Goal: Task Accomplishment & Management: Manage account settings

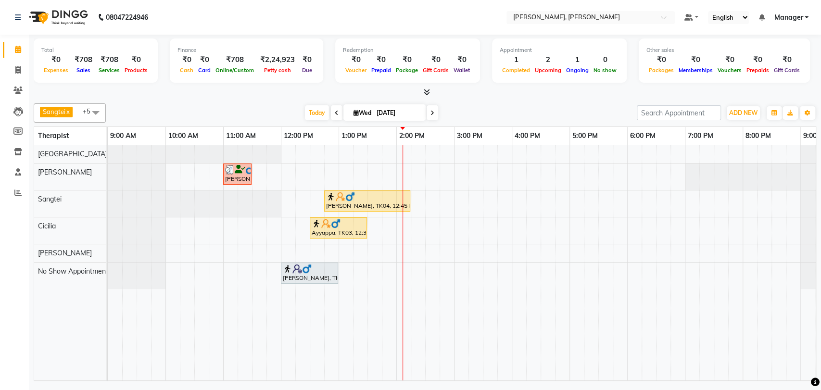
scroll to position [0, 42]
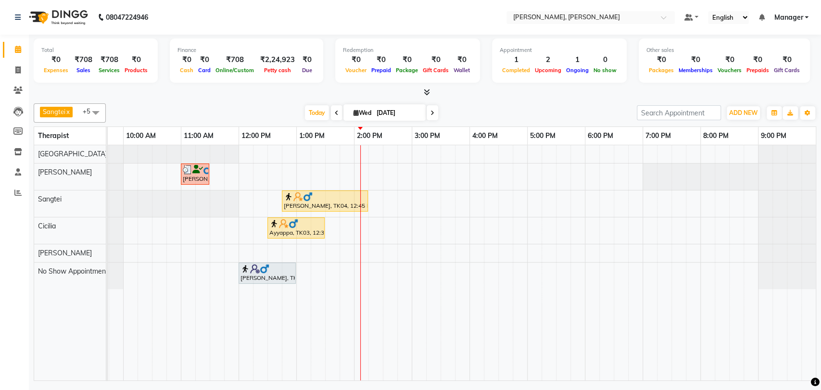
click at [304, 225] on div at bounding box center [295, 224] width 53 height 10
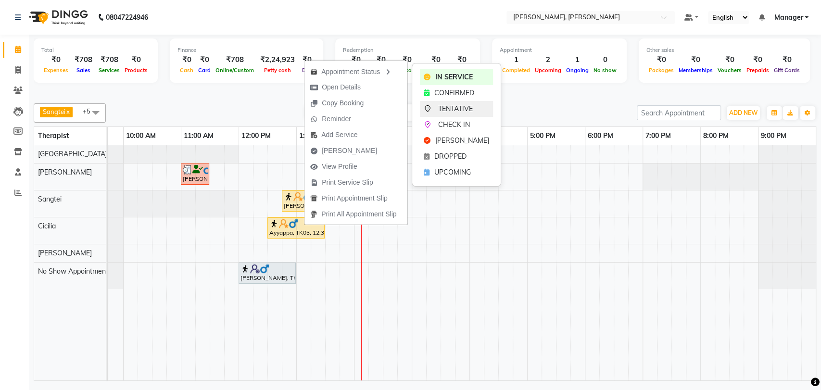
click at [452, 109] on span "TENTATIVE" at bounding box center [455, 109] width 35 height 10
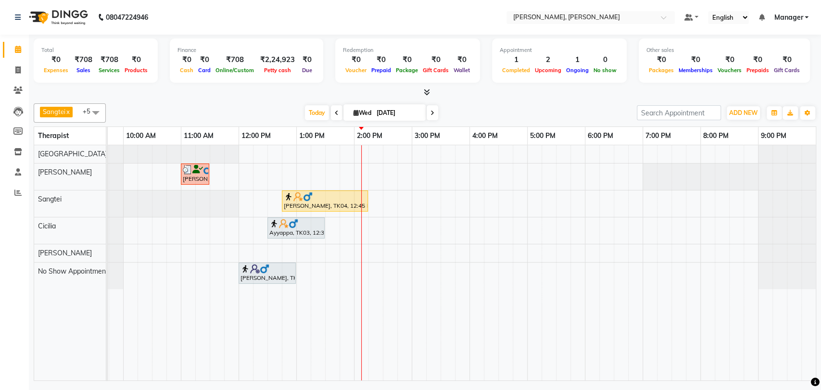
click at [278, 228] on div "Ayyappa, TK03, 12:30 PM-01:30 PM, Swedish Therapy (60)" at bounding box center [296, 228] width 55 height 18
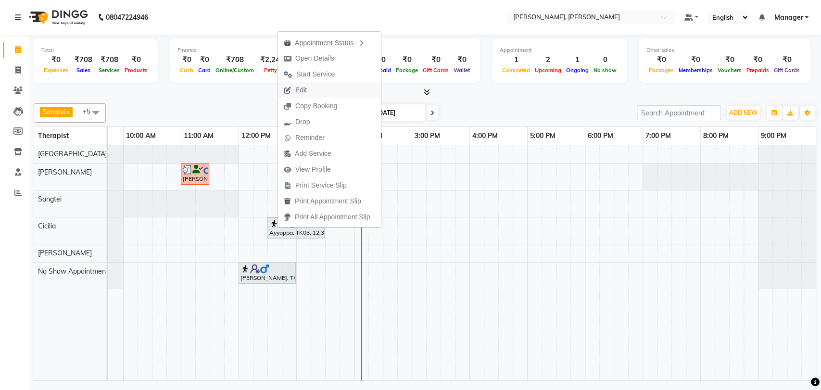
click at [301, 90] on span "Edit" at bounding box center [301, 90] width 12 height 10
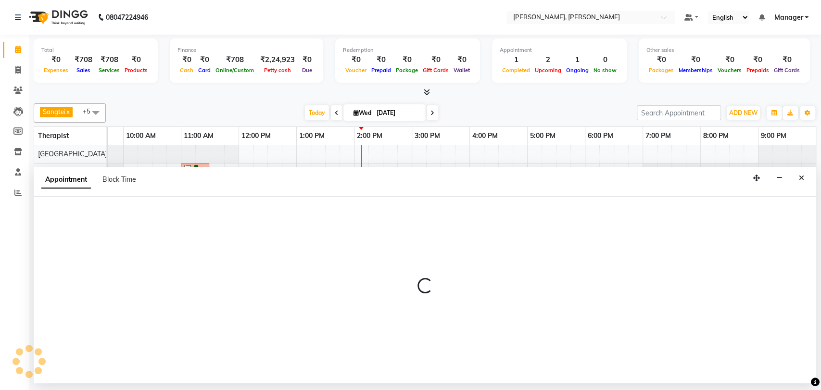
scroll to position [0, 0]
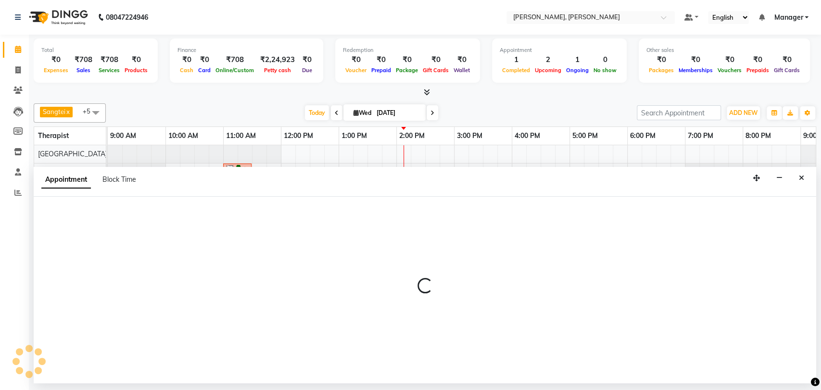
select select "86016"
select select "tentative"
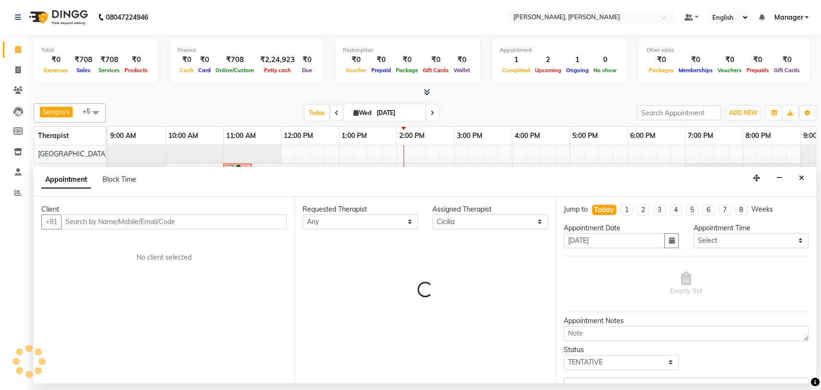
scroll to position [0, 42]
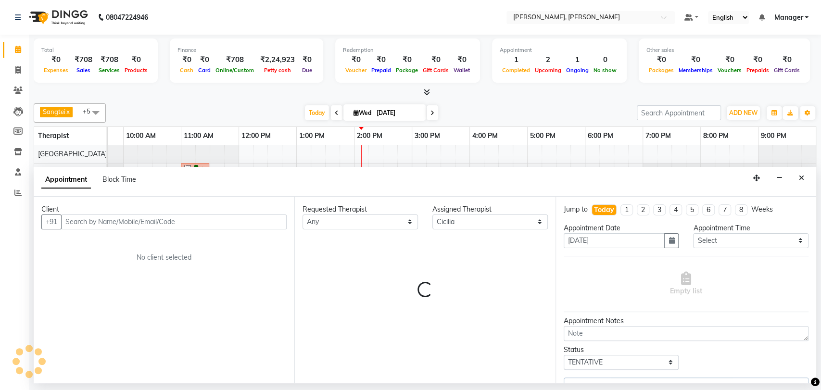
select select "3742"
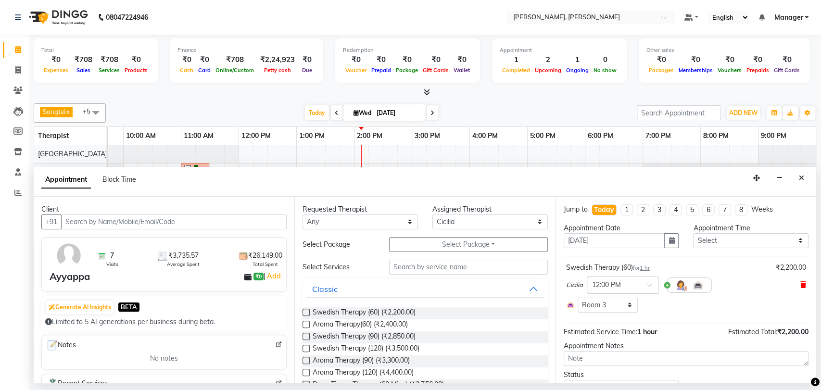
click at [801, 282] on icon at bounding box center [804, 285] width 6 height 7
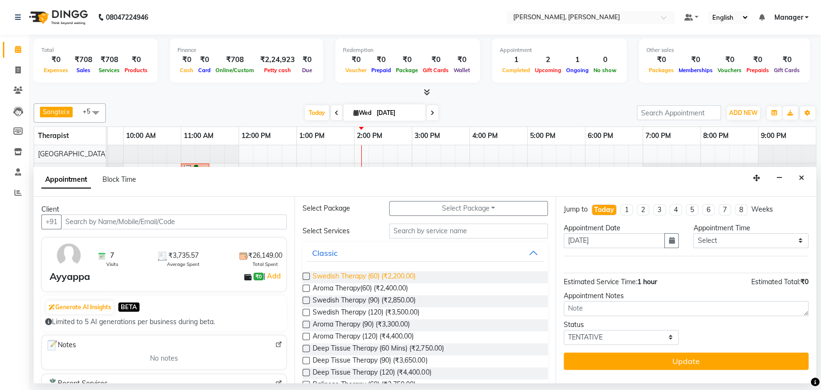
scroll to position [53, 0]
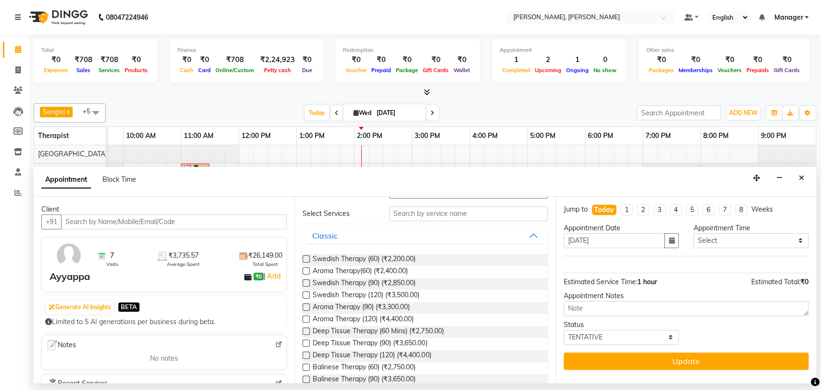
click at [307, 343] on label at bounding box center [306, 343] width 7 height 7
click at [307, 343] on input "checkbox" at bounding box center [306, 344] width 6 height 6
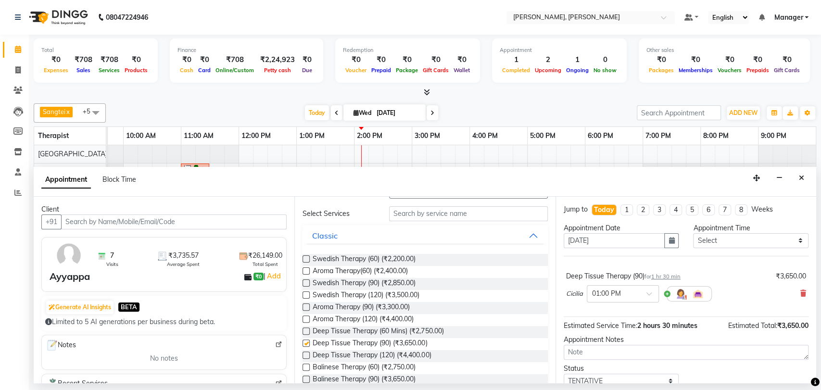
checkbox input "false"
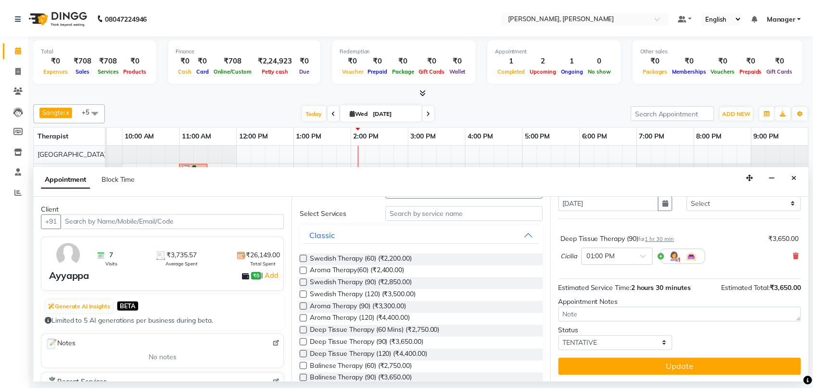
scroll to position [38, 0]
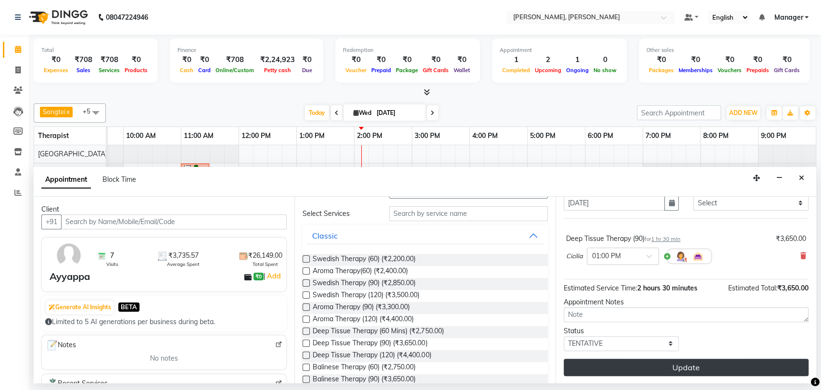
click at [687, 360] on button "Update" at bounding box center [686, 367] width 245 height 17
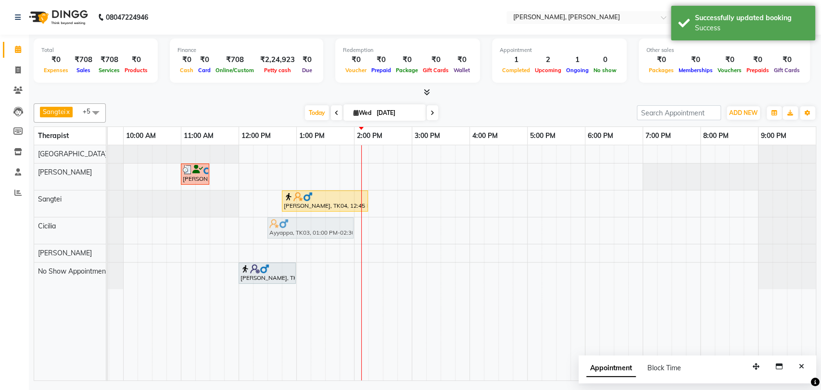
drag, startPoint x: 316, startPoint y: 223, endPoint x: 285, endPoint y: 227, distance: 31.0
click at [65, 227] on div "Ayyappa, TK03, 01:00 PM-02:30 PM, Deep Tissue Therapy (90) [GEOGRAPHIC_DATA], T…" at bounding box center [65, 231] width 0 height 26
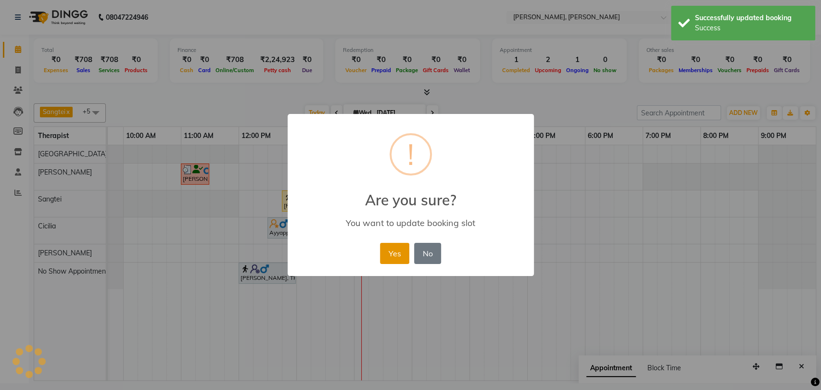
click at [388, 253] on button "Yes" at bounding box center [394, 253] width 29 height 21
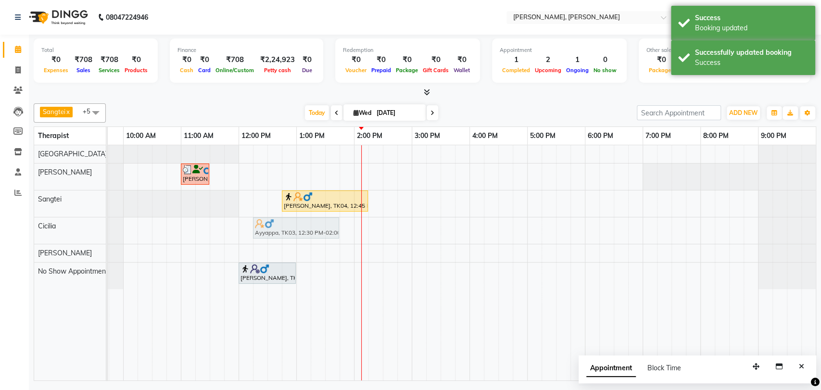
drag, startPoint x: 284, startPoint y: 220, endPoint x: 274, endPoint y: 222, distance: 9.7
click at [65, 222] on div "Ayyappa, TK03, 12:30 PM-02:00 PM, Deep Tissue Therapy (90) Ayyappa, TK03, 12:30…" at bounding box center [65, 231] width 0 height 26
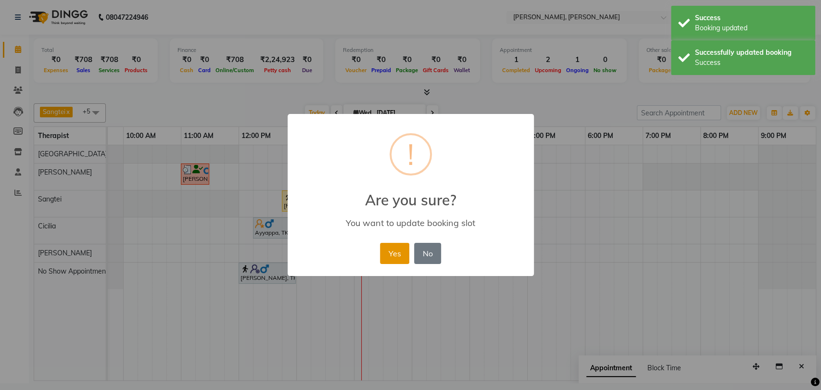
click at [393, 257] on button "Yes" at bounding box center [394, 253] width 29 height 21
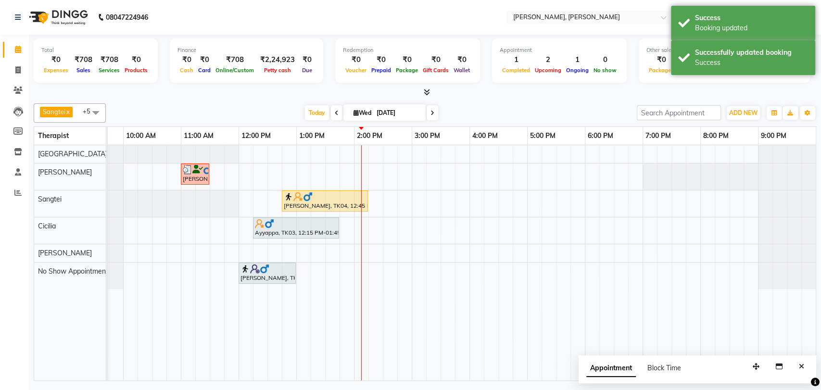
click at [277, 222] on div at bounding box center [296, 224] width 82 height 10
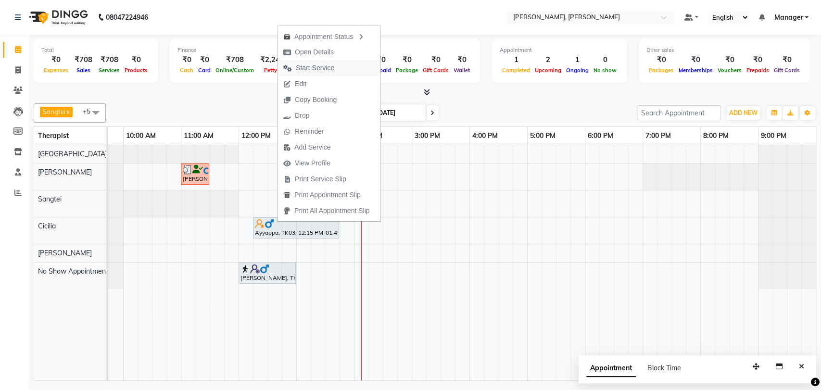
click at [310, 68] on span "Start Service" at bounding box center [315, 68] width 38 height 10
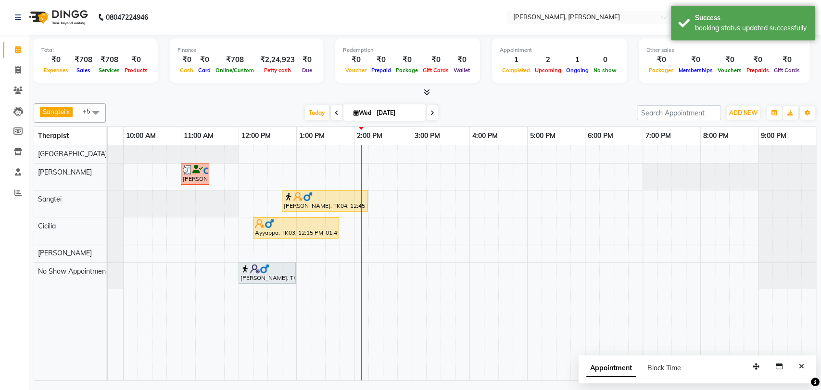
click at [288, 220] on div at bounding box center [296, 224] width 82 height 10
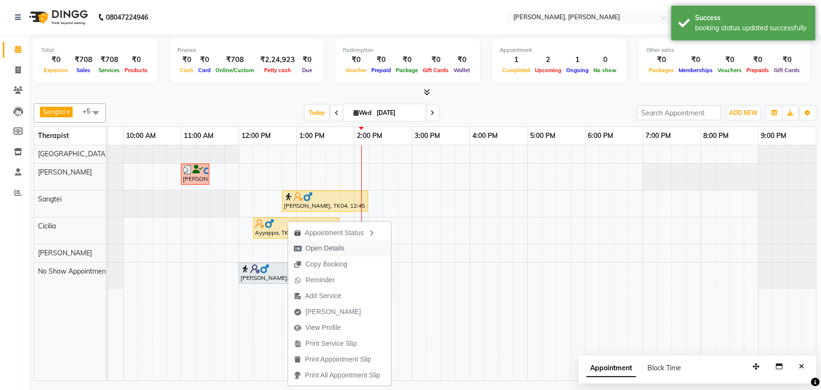
click at [324, 248] on span "Open Details" at bounding box center [325, 248] width 39 height 10
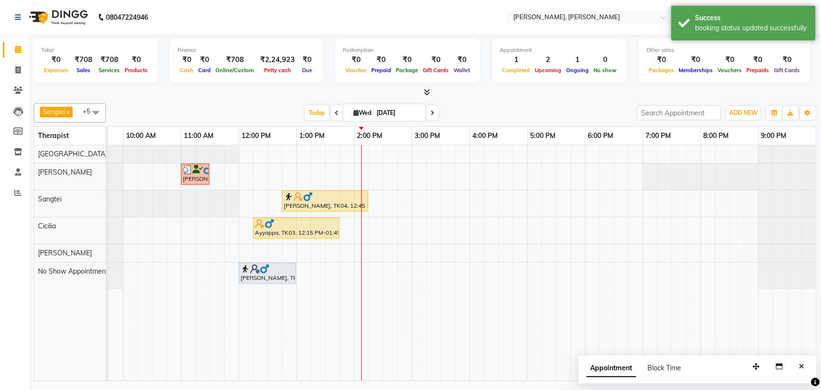
click at [304, 232] on div "Ayyappa, TK03, 12:15 PM-01:45 PM, Deep Tissue Therapy (90)" at bounding box center [296, 228] width 84 height 18
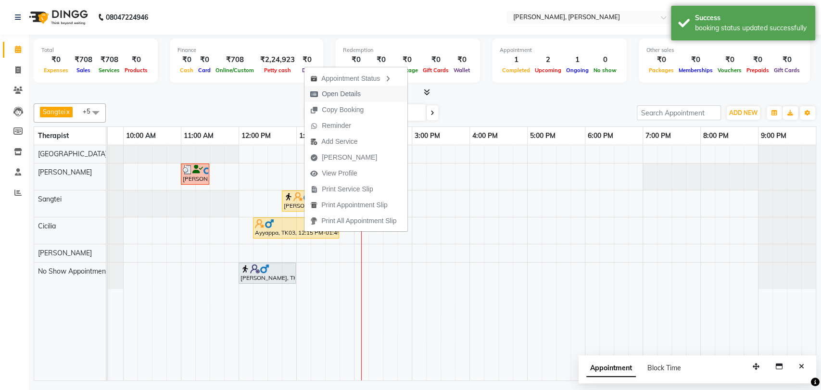
click at [358, 93] on span "Open Details" at bounding box center [341, 94] width 39 height 10
select select "1"
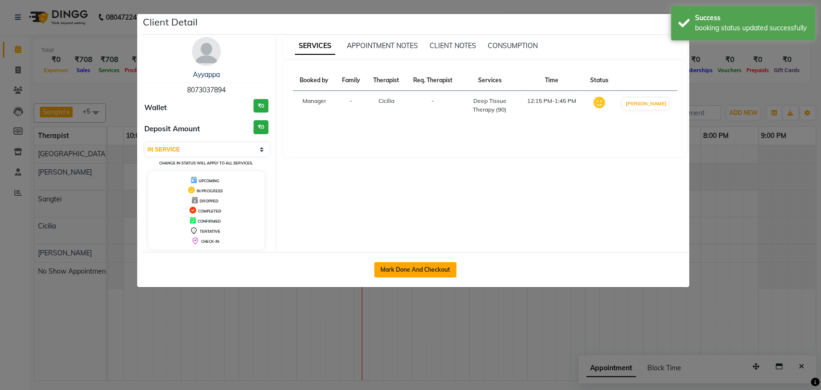
click at [424, 268] on button "Mark Done And Checkout" at bounding box center [415, 269] width 82 height 15
select select "service"
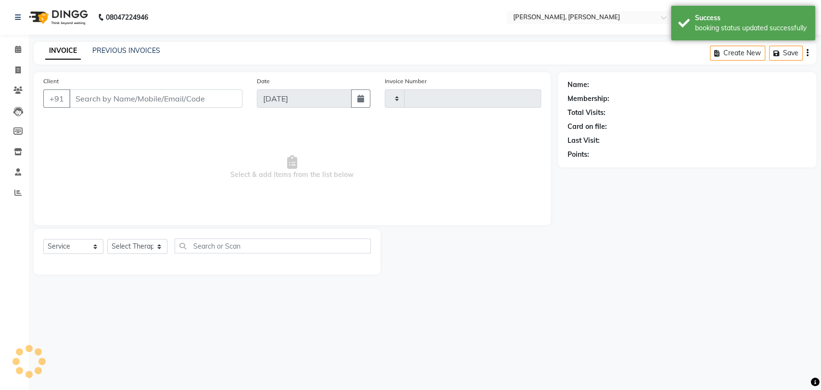
type input "1635"
select select "7301"
type input "8073037894"
select select "86016"
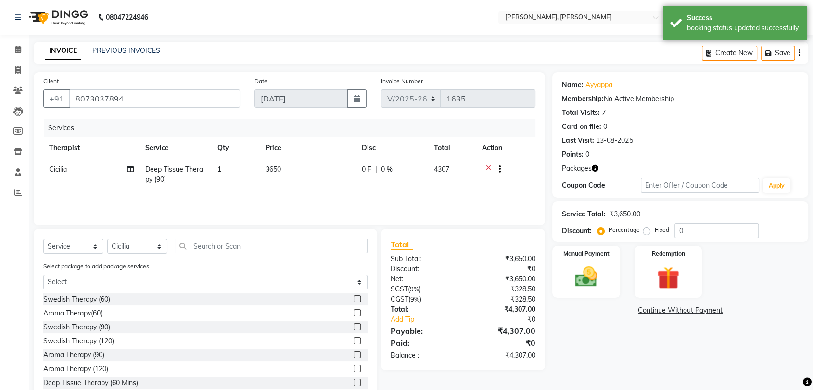
click at [674, 264] on img at bounding box center [668, 278] width 36 height 28
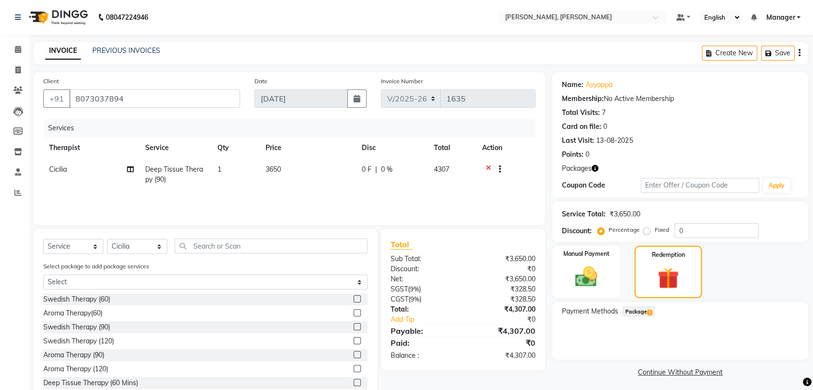
click at [631, 310] on span "Package 3" at bounding box center [638, 311] width 33 height 11
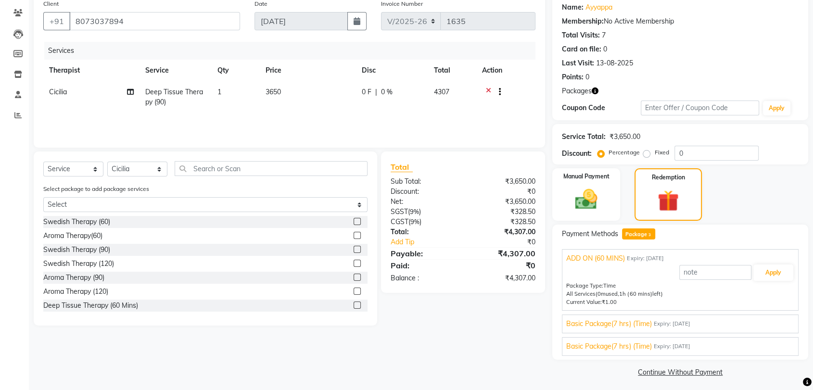
scroll to position [81, 0]
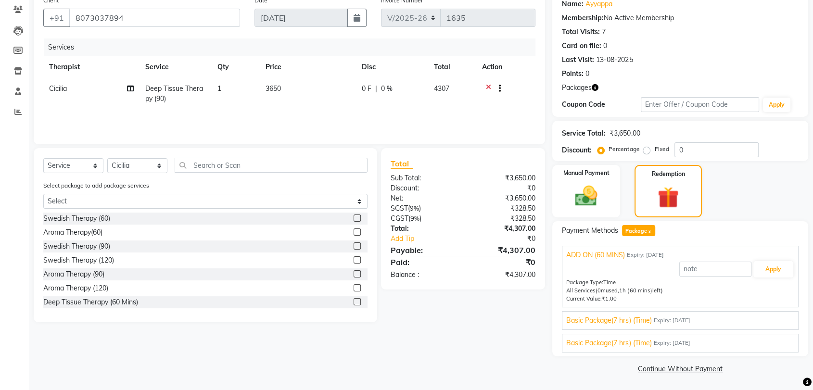
click at [650, 319] on span "Basic Package(7 hrs) (Time)" at bounding box center [608, 321] width 85 height 10
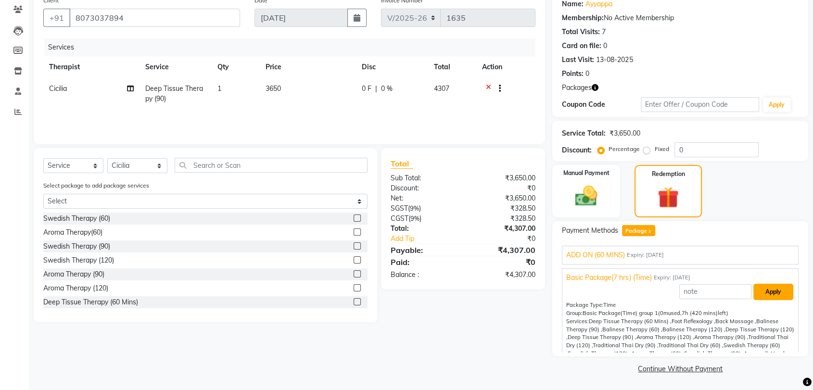
click at [766, 291] on button "Apply" at bounding box center [774, 292] width 40 height 16
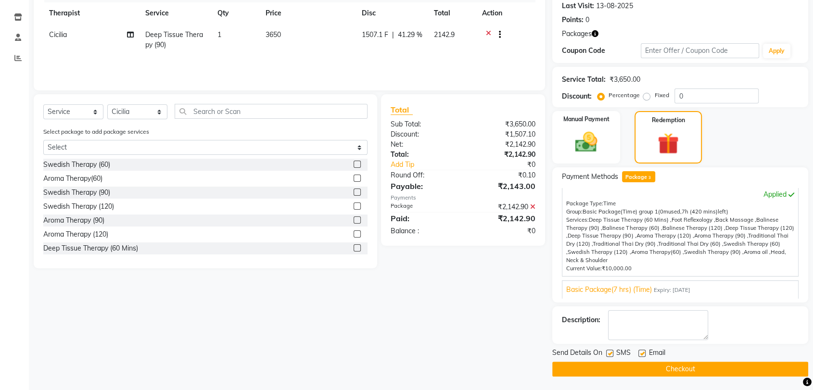
scroll to position [135, 0]
click at [673, 368] on button "Checkout" at bounding box center [680, 368] width 256 height 15
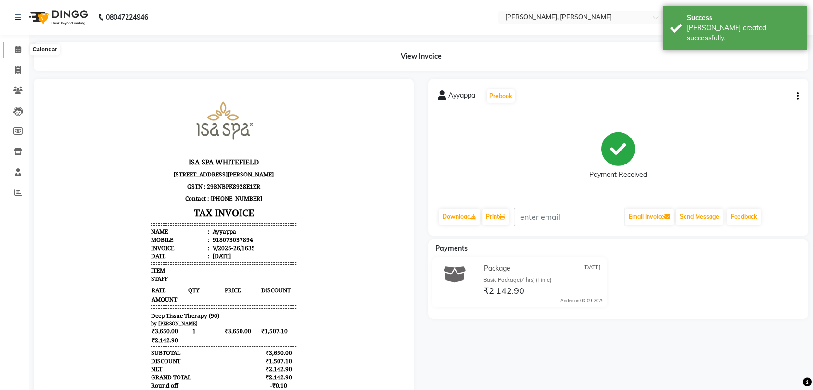
click at [15, 51] on icon at bounding box center [18, 49] width 6 height 7
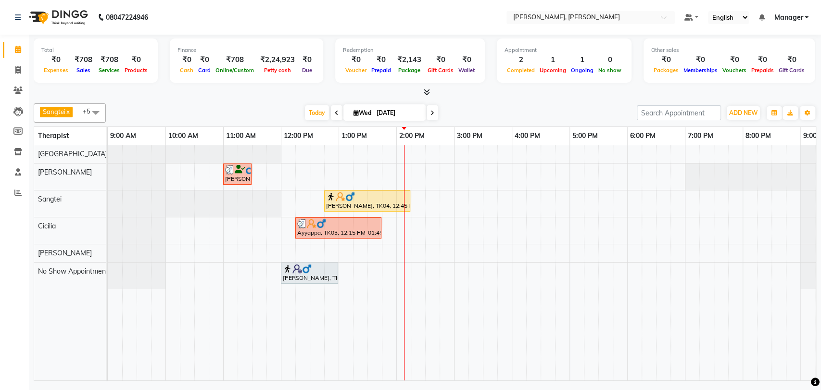
click at [346, 223] on div at bounding box center [338, 224] width 82 height 10
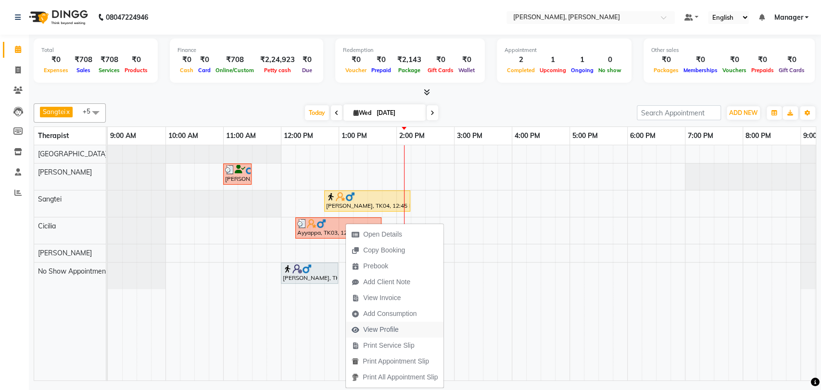
click at [401, 332] on span "View Profile" at bounding box center [375, 330] width 59 height 16
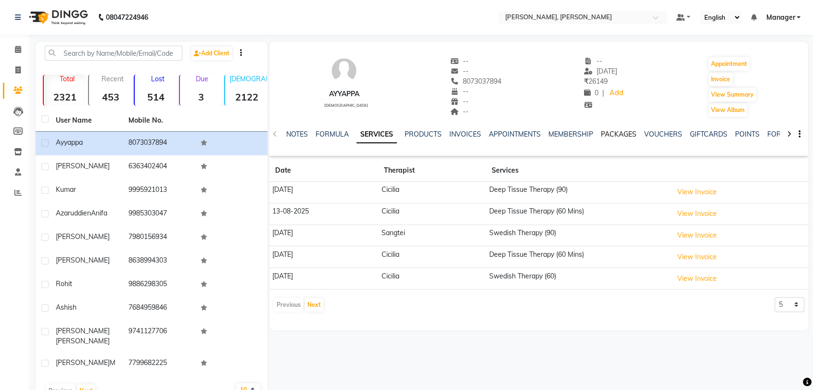
click at [629, 135] on link "PACKAGES" at bounding box center [619, 134] width 36 height 9
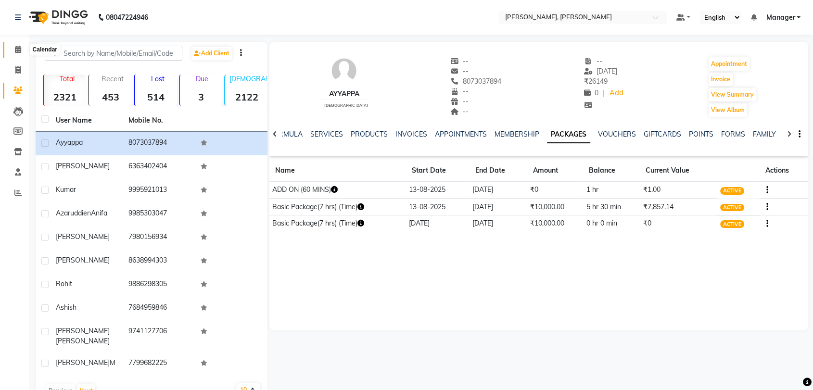
click at [13, 49] on span at bounding box center [18, 49] width 17 height 11
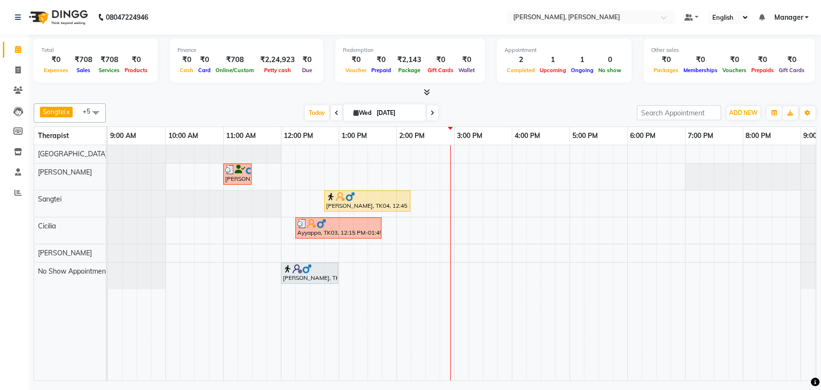
click at [376, 192] on div at bounding box center [367, 197] width 82 height 10
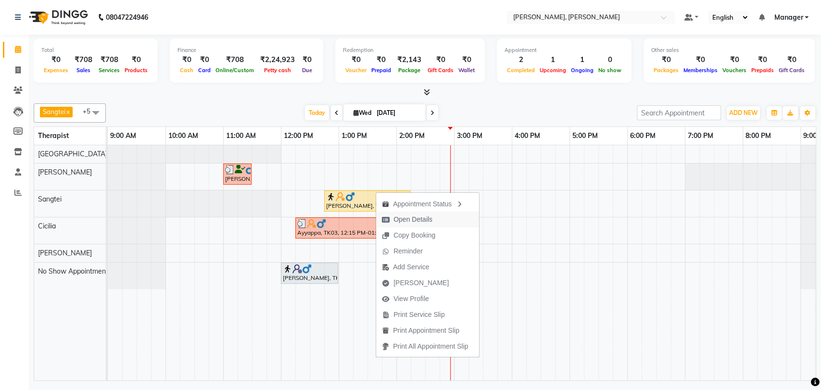
click at [439, 218] on button "Open Details" at bounding box center [427, 220] width 103 height 16
select select "1"
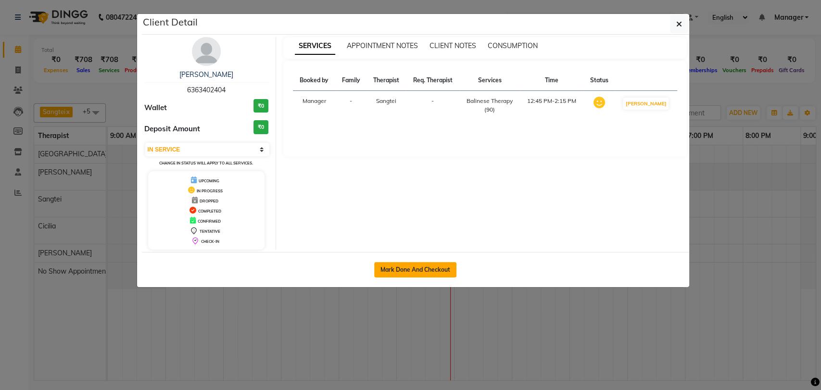
click at [405, 268] on button "Mark Done And Checkout" at bounding box center [415, 269] width 82 height 15
select select "service"
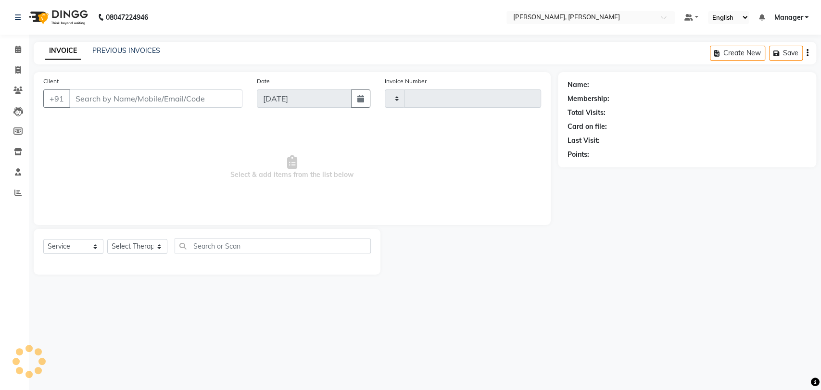
type input "1636"
select select "7301"
type input "6363402404"
select select "63890"
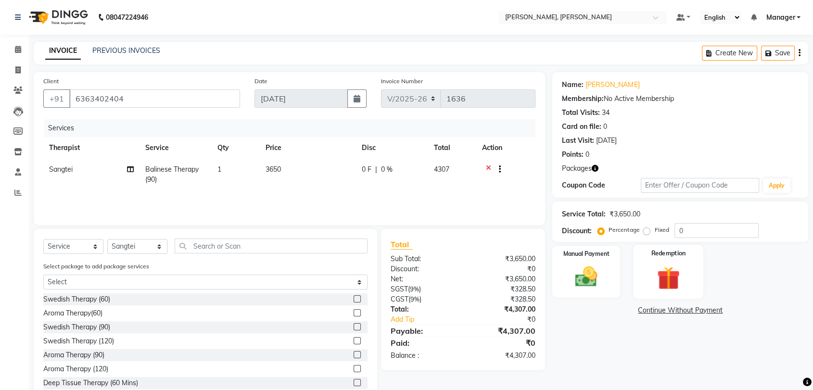
click at [695, 257] on div "Redemption" at bounding box center [668, 272] width 70 height 54
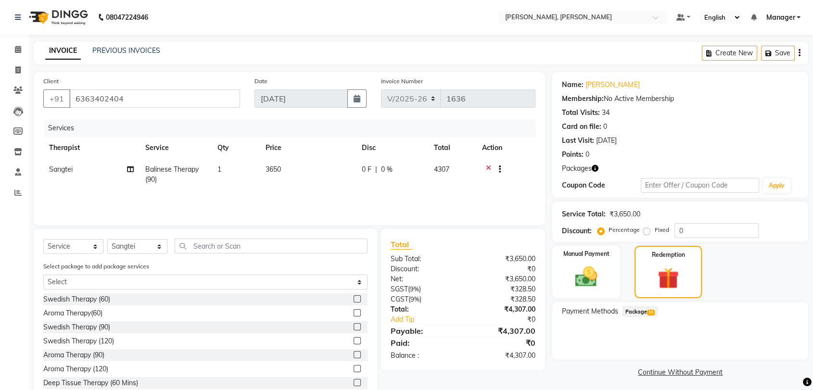
click at [646, 311] on span "Package 10" at bounding box center [640, 311] width 36 height 11
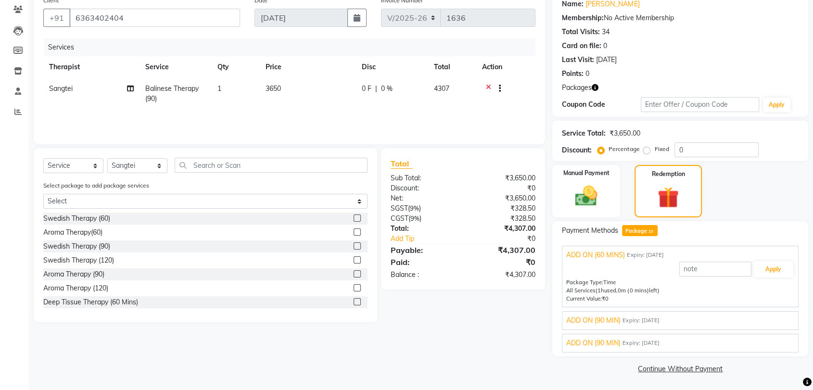
scroll to position [53, 0]
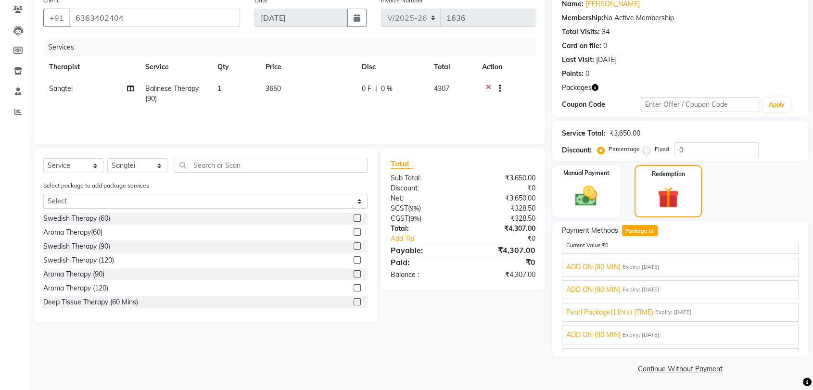
click at [631, 311] on span "Pearl Package(11hrs) (TIME)" at bounding box center [609, 312] width 87 height 10
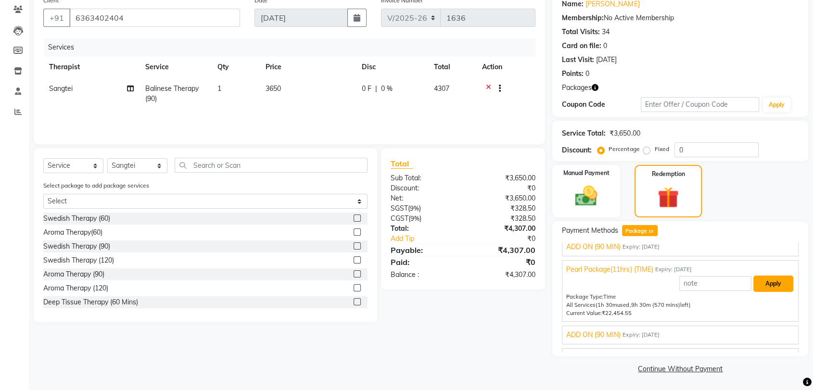
click at [764, 281] on button "Apply" at bounding box center [774, 284] width 40 height 16
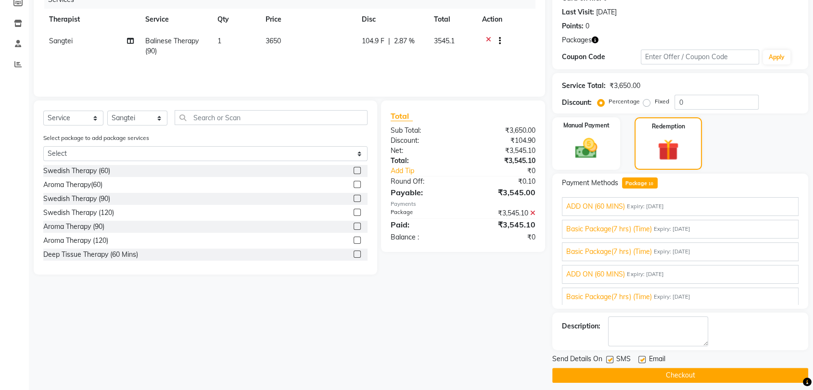
scroll to position [135, 0]
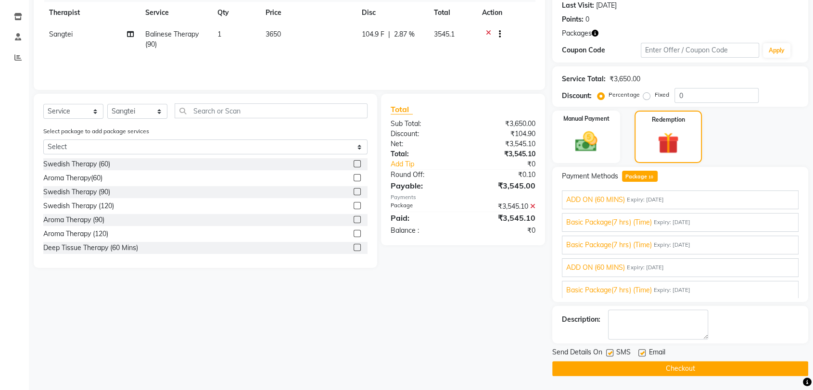
click at [695, 368] on button "Checkout" at bounding box center [680, 368] width 256 height 15
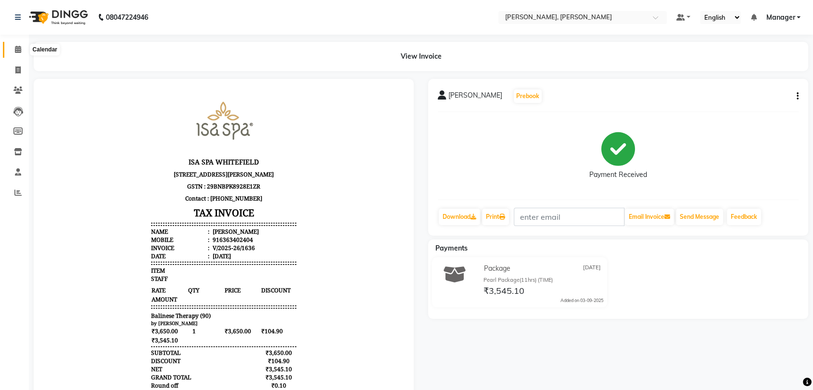
click at [18, 51] on icon at bounding box center [18, 49] width 6 height 7
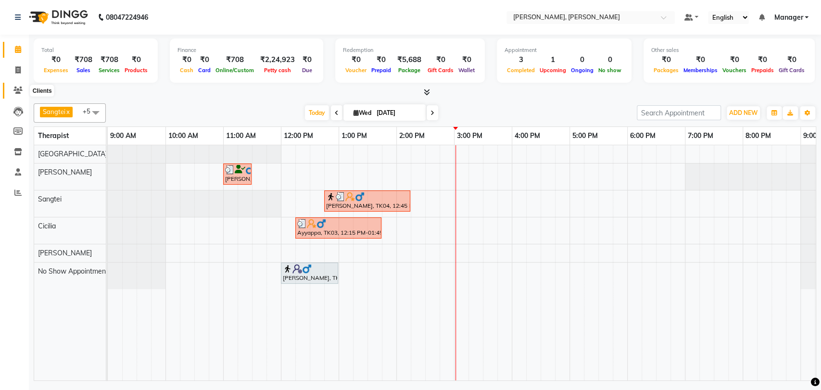
click at [17, 87] on icon at bounding box center [17, 90] width 9 height 7
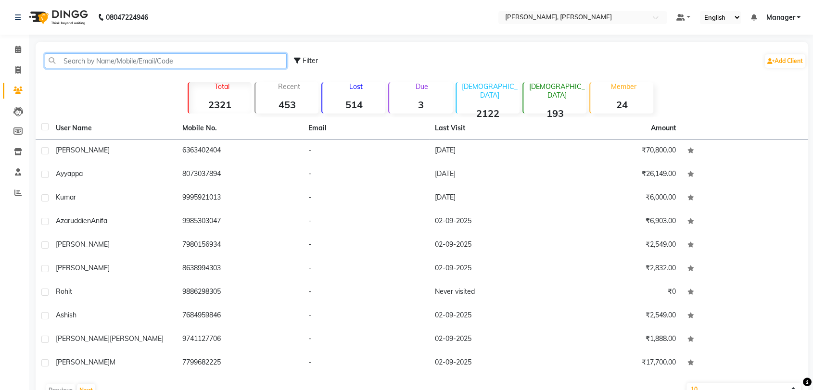
click at [81, 59] on input "text" at bounding box center [166, 60] width 242 height 15
paste input "918884929306"
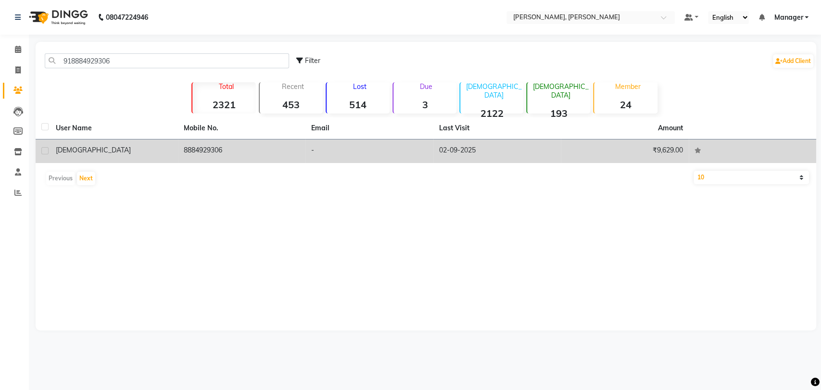
click at [118, 149] on div "[DEMOGRAPHIC_DATA]" at bounding box center [114, 150] width 116 height 10
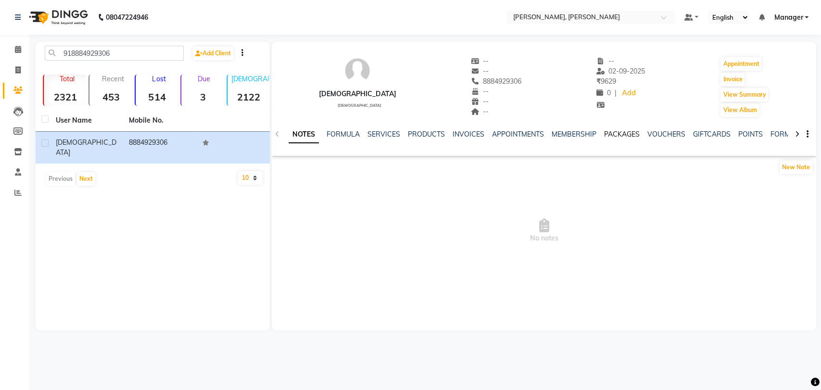
click at [614, 136] on link "PACKAGES" at bounding box center [622, 134] width 36 height 9
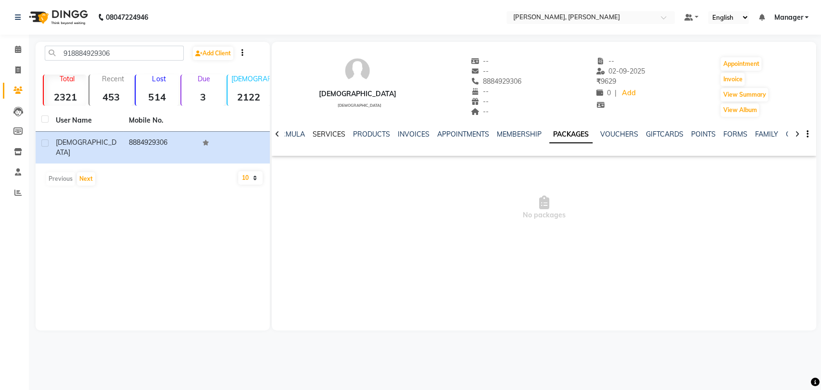
click at [321, 133] on link "SERVICES" at bounding box center [329, 134] width 33 height 9
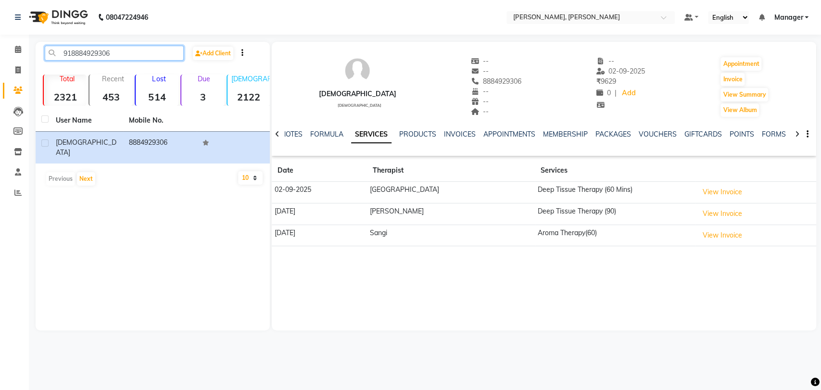
drag, startPoint x: 119, startPoint y: 52, endPoint x: 49, endPoint y: 47, distance: 70.4
click at [49, 47] on input "918884929306" at bounding box center [114, 53] width 139 height 15
paste input "983436045"
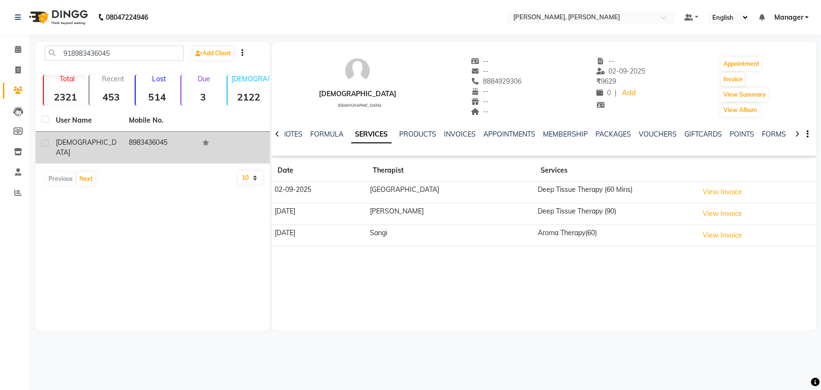
click at [86, 141] on div "[DEMOGRAPHIC_DATA]" at bounding box center [87, 148] width 62 height 20
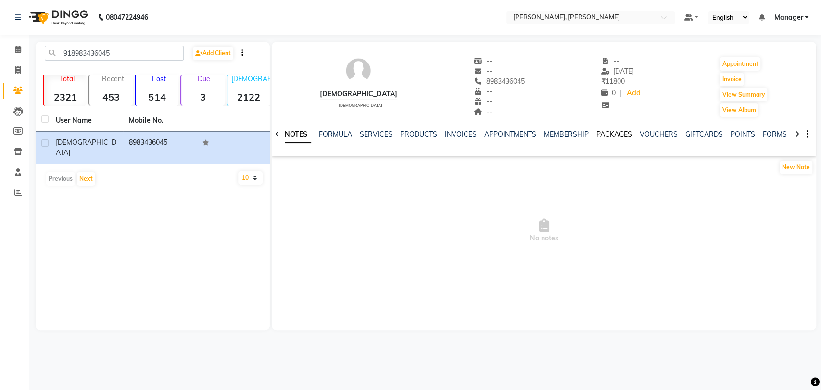
click at [624, 133] on link "PACKAGES" at bounding box center [615, 134] width 36 height 9
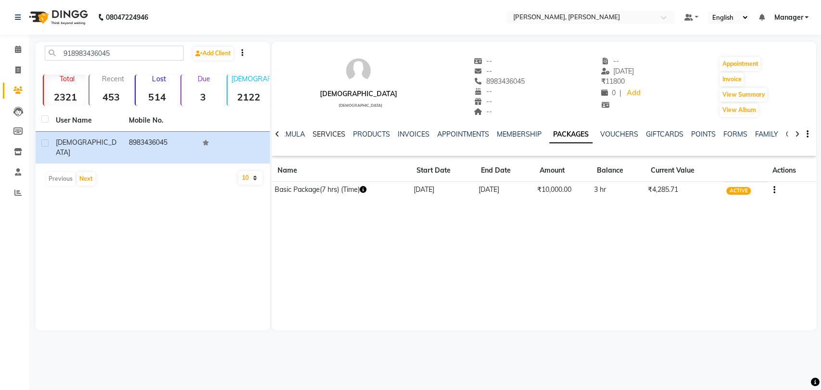
click at [330, 134] on link "SERVICES" at bounding box center [329, 134] width 33 height 9
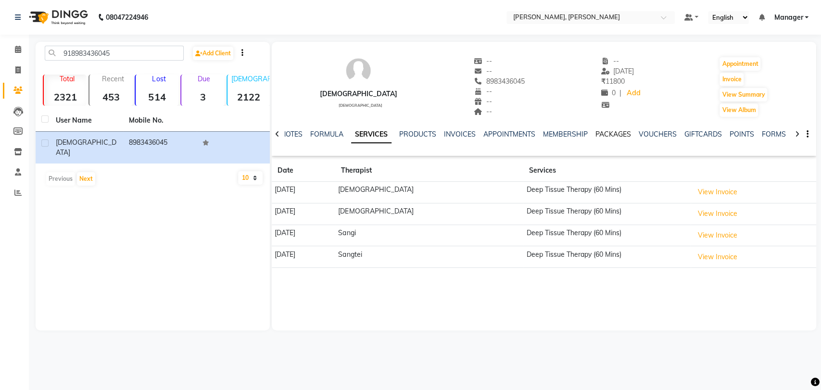
click at [603, 133] on link "PACKAGES" at bounding box center [614, 134] width 36 height 9
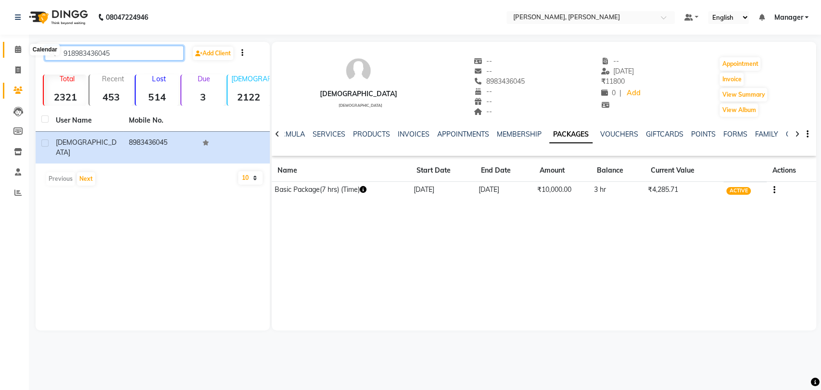
drag, startPoint x: 127, startPoint y: 52, endPoint x: 18, endPoint y: 45, distance: 109.0
click at [18, 45] on app-home "08047224946 Select Location × [PERSON_NAME], [PERSON_NAME] Default Panel My Pan…" at bounding box center [410, 172] width 821 height 345
paste input "9886300337"
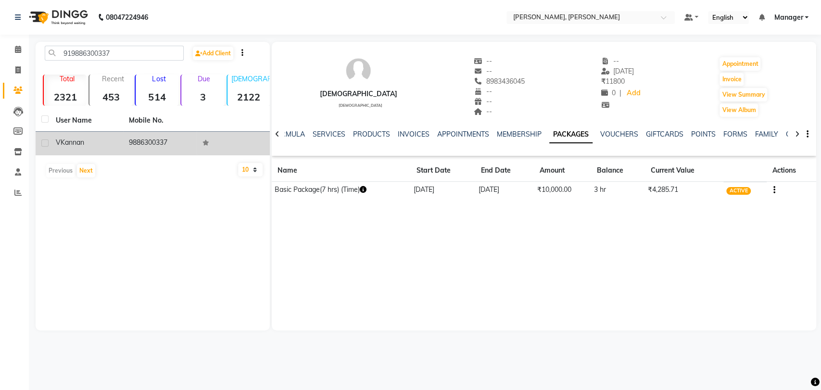
click at [65, 140] on span "Kannan" at bounding box center [73, 142] width 24 height 9
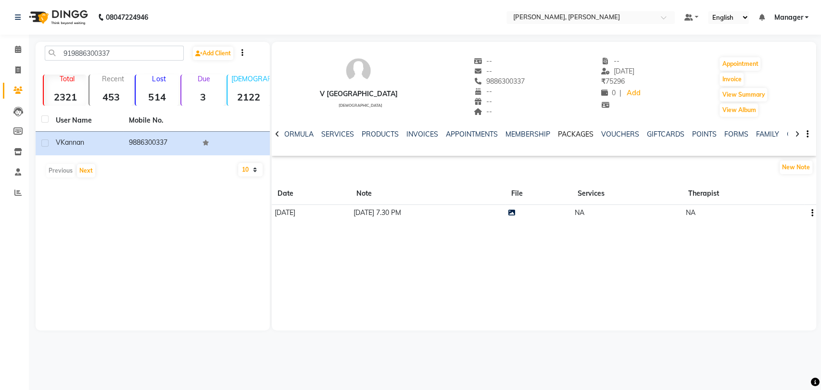
click at [581, 134] on link "PACKAGES" at bounding box center [576, 134] width 36 height 9
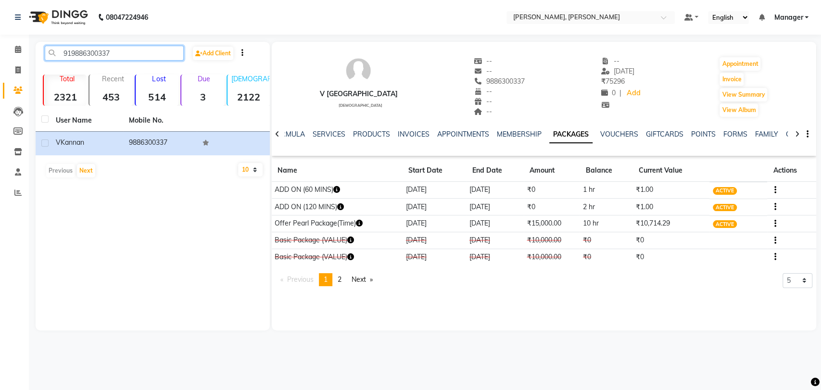
drag, startPoint x: 140, startPoint y: 50, endPoint x: 0, endPoint y: 61, distance: 140.0
click at [0, 61] on app-home "08047224946 Select Location × [PERSON_NAME], [PERSON_NAME] Default Panel My Pan…" at bounding box center [410, 172] width 821 height 345
paste input "606208680"
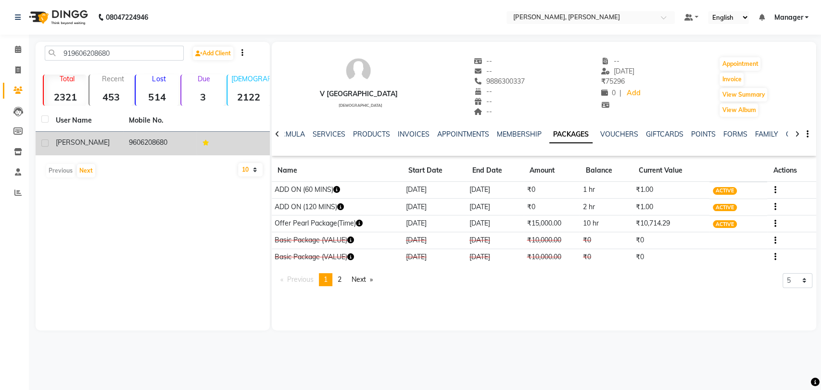
click at [86, 142] on div "[PERSON_NAME]" at bounding box center [87, 143] width 62 height 10
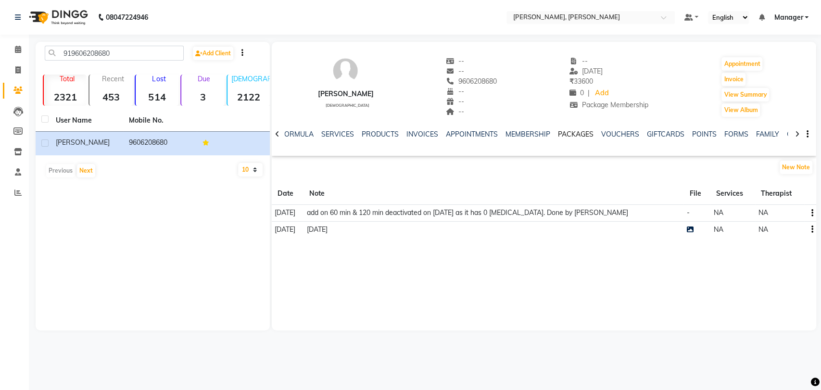
click at [565, 134] on link "PACKAGES" at bounding box center [576, 134] width 36 height 9
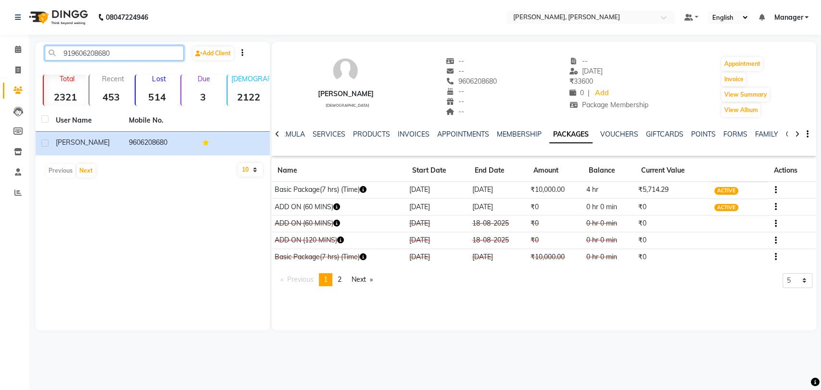
drag, startPoint x: 115, startPoint y: 51, endPoint x: 42, endPoint y: 49, distance: 72.7
click at [42, 49] on div "919606208680" at bounding box center [115, 53] width 154 height 15
paste input "7350793904"
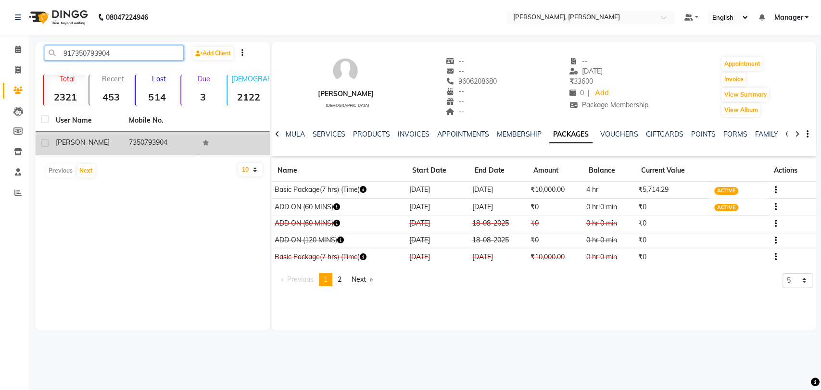
type input "917350793904"
click at [107, 145] on div "[PERSON_NAME]" at bounding box center [87, 143] width 62 height 10
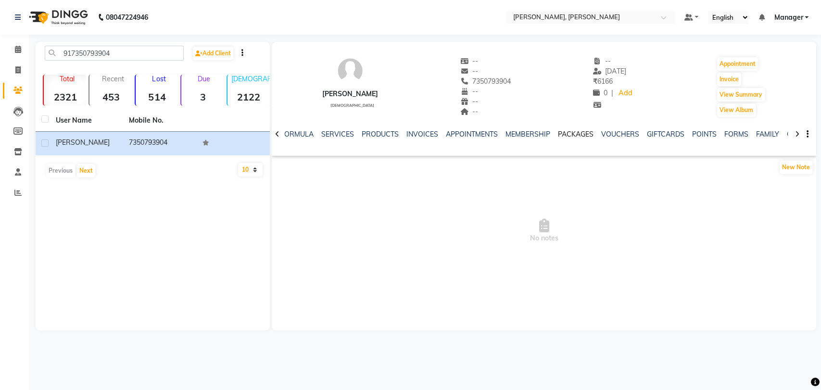
click at [577, 132] on link "PACKAGES" at bounding box center [576, 134] width 36 height 9
click at [331, 135] on link "SERVICES" at bounding box center [329, 134] width 33 height 9
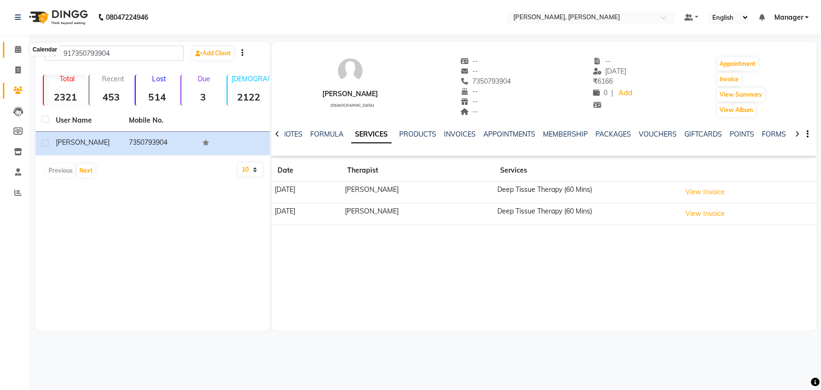
click at [13, 48] on span at bounding box center [18, 49] width 17 height 11
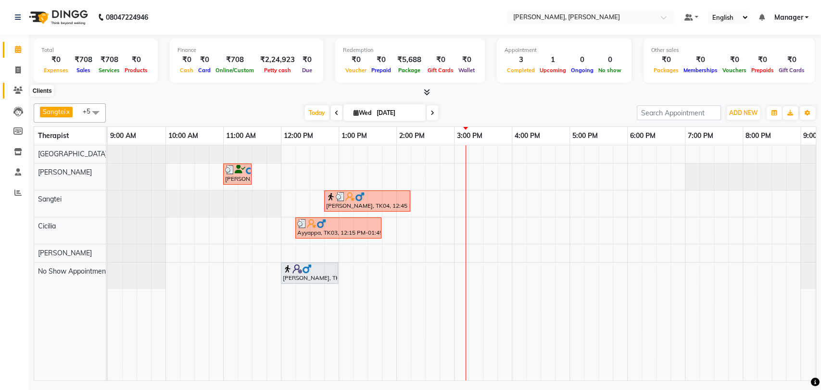
click at [19, 90] on icon at bounding box center [17, 90] width 9 height 7
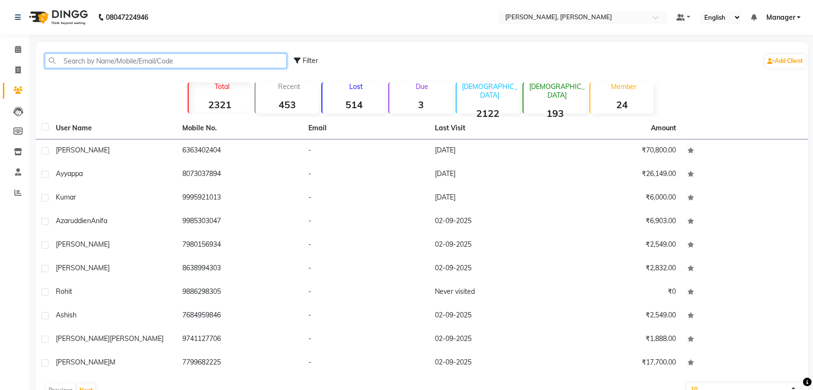
click at [112, 62] on input "text" at bounding box center [166, 60] width 242 height 15
paste input "919513227759"
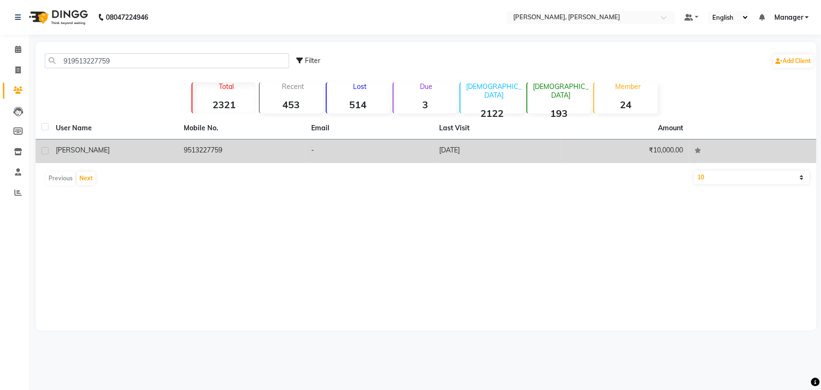
click at [117, 150] on div "[PERSON_NAME]" at bounding box center [114, 150] width 116 height 10
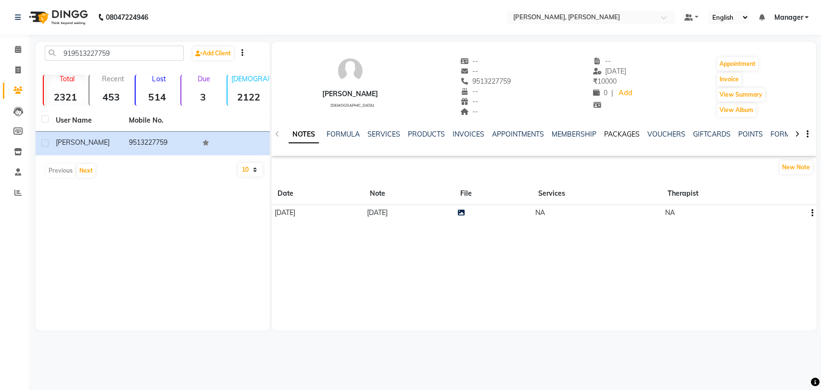
click at [615, 133] on link "PACKAGES" at bounding box center [622, 134] width 36 height 9
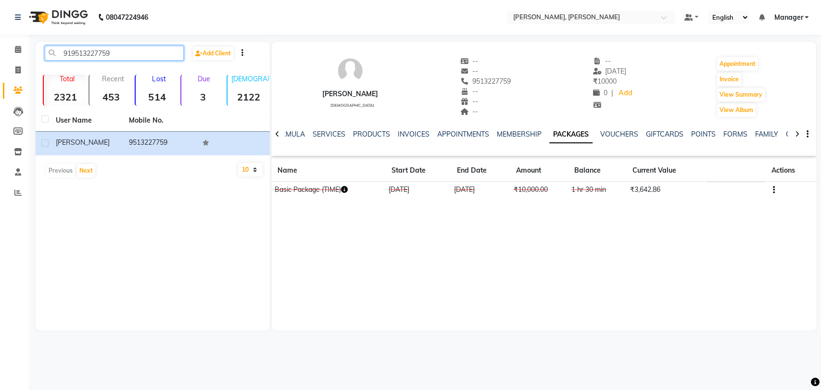
drag, startPoint x: 118, startPoint y: 54, endPoint x: 49, endPoint y: 47, distance: 69.2
click at [49, 47] on input "919513227759" at bounding box center [114, 53] width 139 height 15
paste input "483076817"
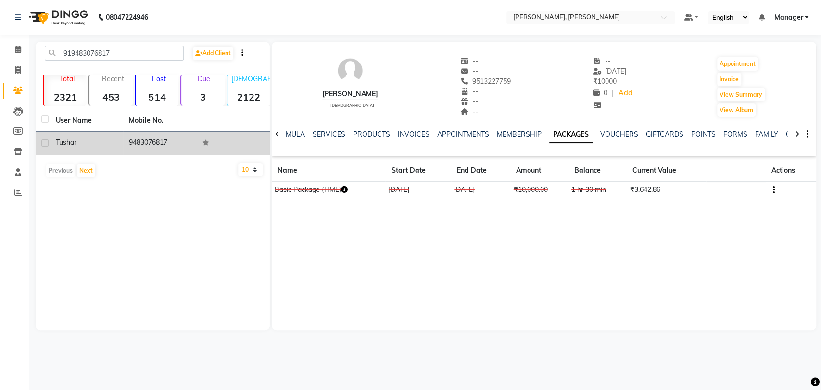
click at [107, 142] on div "Tushar" at bounding box center [87, 143] width 62 height 10
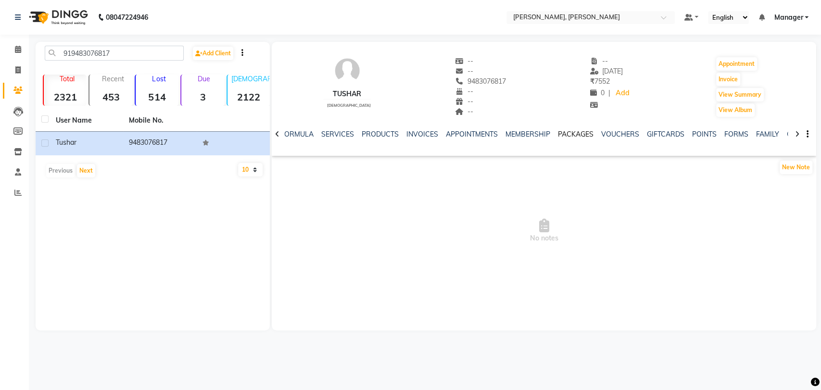
click at [578, 133] on link "PACKAGES" at bounding box center [576, 134] width 36 height 9
click at [321, 136] on link "SERVICES" at bounding box center [329, 134] width 33 height 9
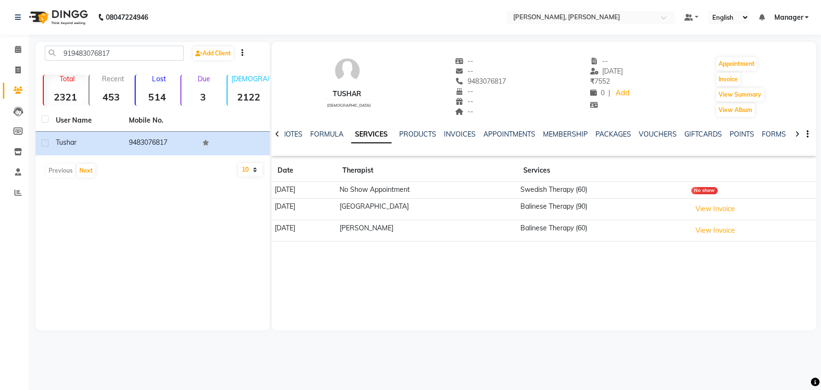
click at [615, 141] on div "NOTES FORMULA SERVICES PRODUCTS INVOICES APPOINTMENTS MEMBERSHIP PACKAGES VOUCH…" at bounding box center [533, 138] width 488 height 18
click at [609, 128] on div "NOTES FORMULA SERVICES PRODUCTS INVOICES APPOINTMENTS MEMBERSHIP PACKAGES VOUCH…" at bounding box center [544, 134] width 545 height 33
click at [607, 132] on link "PACKAGES" at bounding box center [614, 134] width 36 height 9
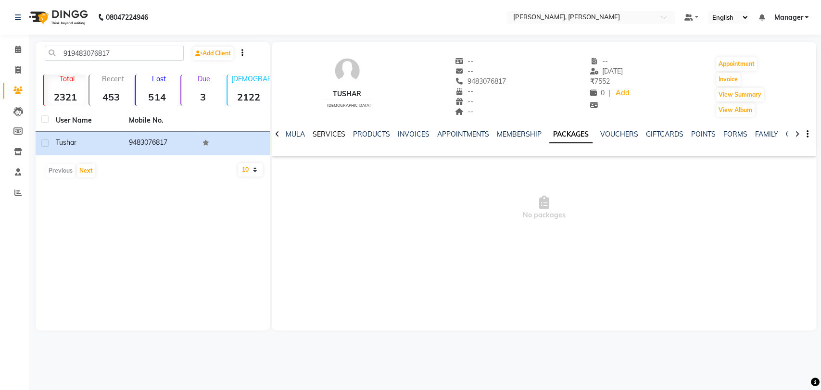
click at [323, 134] on link "SERVICES" at bounding box center [329, 134] width 33 height 9
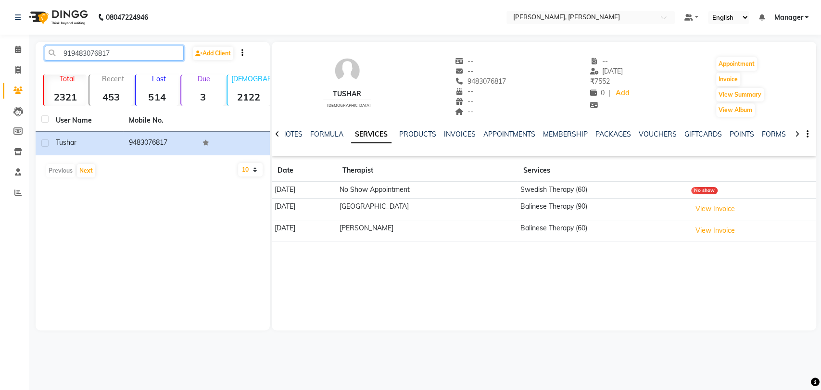
drag, startPoint x: 132, startPoint y: 56, endPoint x: 0, endPoint y: 51, distance: 132.0
click at [0, 51] on app-home "08047224946 Select Location × [PERSON_NAME], [PERSON_NAME] Default Panel My Pan…" at bounding box center [410, 172] width 821 height 345
paste input "6360727220"
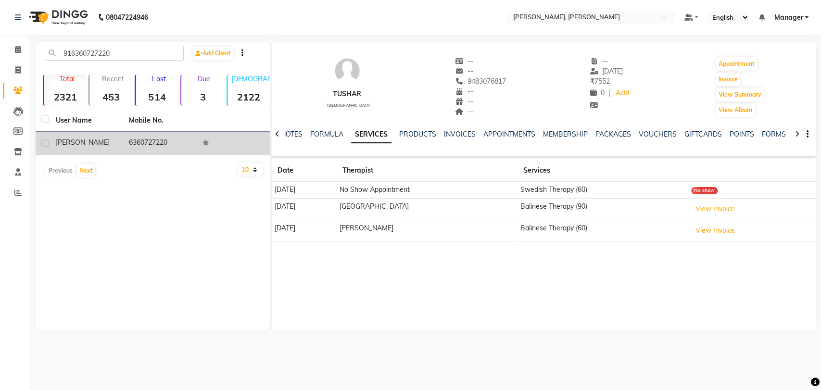
click at [149, 137] on td "6360727220" at bounding box center [159, 144] width 73 height 24
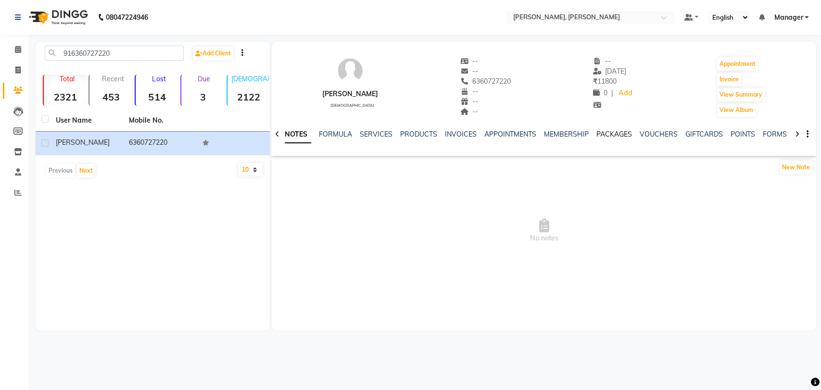
click at [601, 131] on link "PACKAGES" at bounding box center [615, 134] width 36 height 9
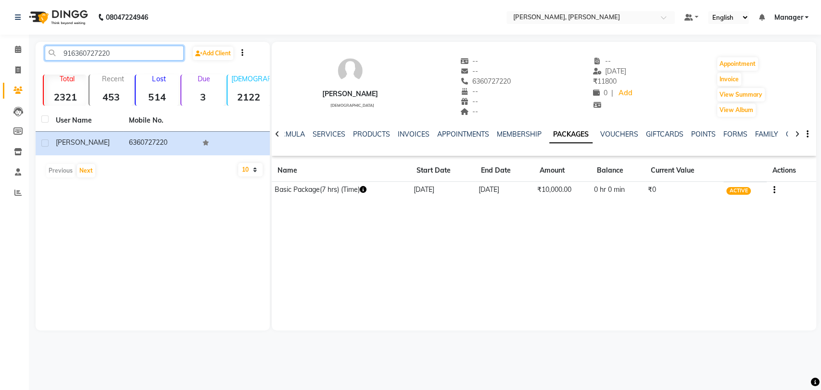
drag, startPoint x: 109, startPoint y: 53, endPoint x: 0, endPoint y: 51, distance: 109.3
click at [0, 51] on app-home "08047224946 Select Location × [PERSON_NAME], [PERSON_NAME] Default Panel My Pan…" at bounding box center [410, 172] width 821 height 345
paste input "9010599339"
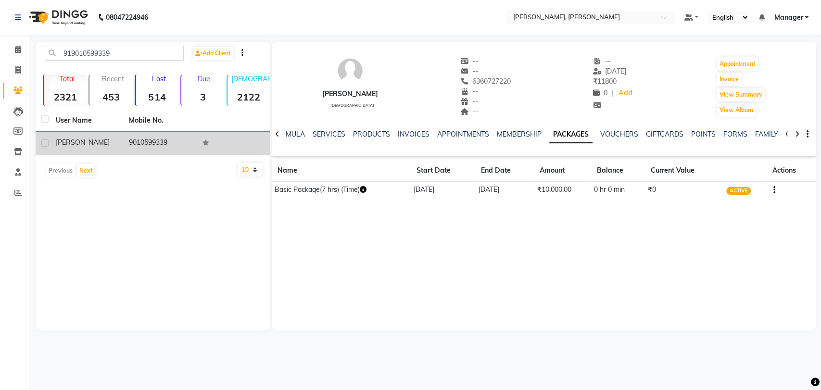
click at [109, 140] on div "[PERSON_NAME]" at bounding box center [87, 143] width 62 height 10
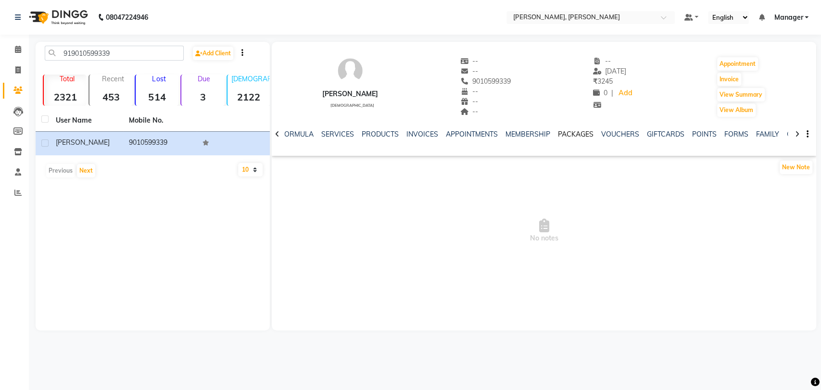
click at [566, 132] on link "PACKAGES" at bounding box center [576, 134] width 36 height 9
click at [313, 133] on link "SERVICES" at bounding box center [329, 134] width 33 height 9
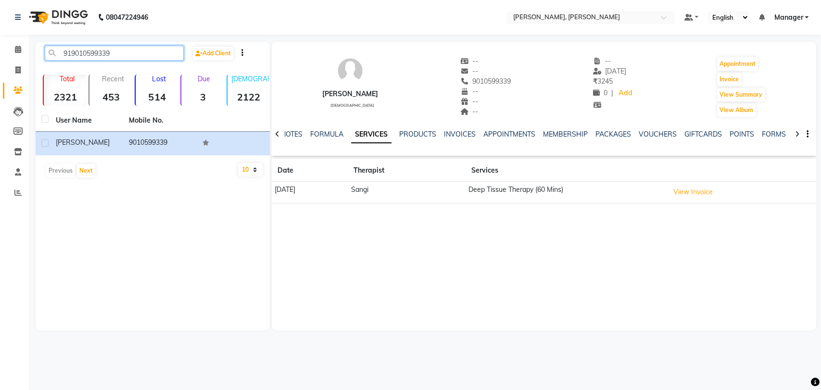
drag, startPoint x: 117, startPoint y: 52, endPoint x: 32, endPoint y: 49, distance: 85.3
click at [32, 49] on main "919010599339 Add Client Total 2321 Recent 453 Lost 514 Due 3 [DEMOGRAPHIC_DATA]…" at bounding box center [425, 193] width 793 height 303
paste input "798156856"
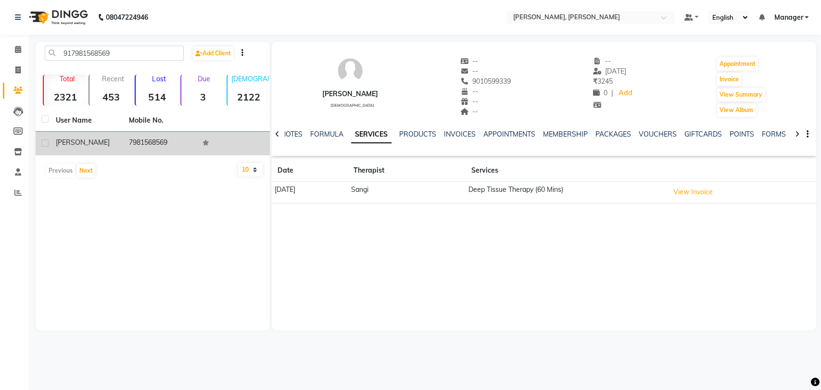
click at [106, 140] on div "[PERSON_NAME]" at bounding box center [87, 143] width 62 height 10
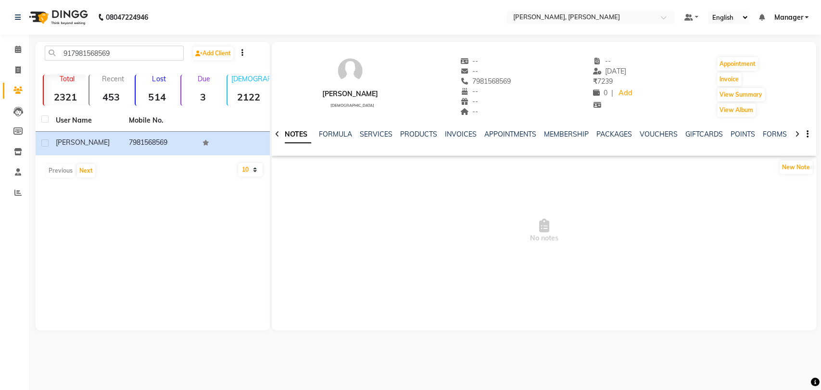
click at [609, 128] on div "NOTES FORMULA SERVICES PRODUCTS INVOICES APPOINTMENTS MEMBERSHIP PACKAGES VOUCH…" at bounding box center [544, 134] width 545 height 33
click at [608, 132] on link "PACKAGES" at bounding box center [615, 134] width 36 height 9
click at [321, 135] on link "SERVICES" at bounding box center [329, 134] width 33 height 9
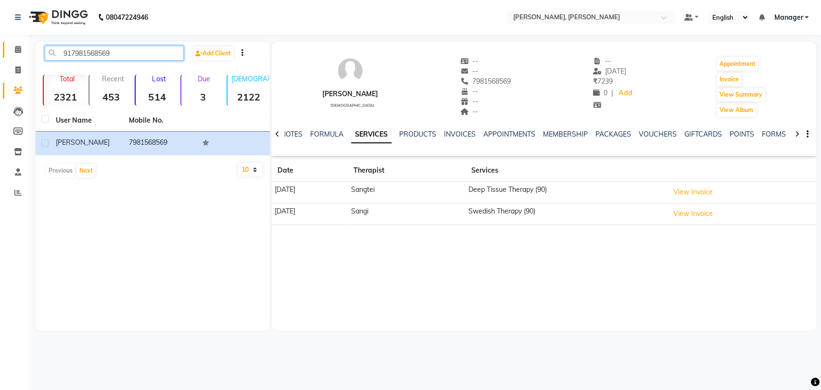
drag, startPoint x: 115, startPoint y: 51, endPoint x: 2, endPoint y: 55, distance: 113.1
click at [5, 55] on app-home "08047224946 Select Location × [PERSON_NAME], [PERSON_NAME] Default Panel My Pan…" at bounding box center [410, 172] width 821 height 345
paste input "9891814211"
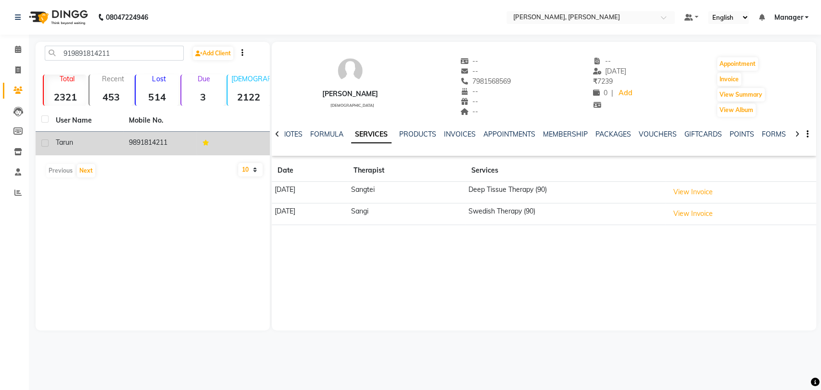
click at [130, 144] on td "9891814211" at bounding box center [159, 144] width 73 height 24
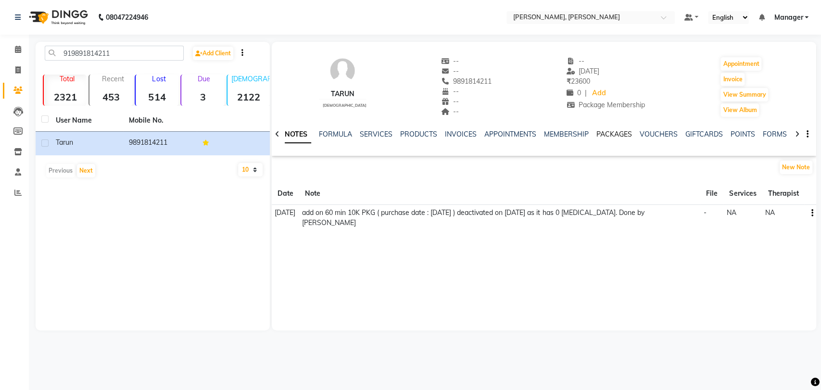
click at [602, 135] on link "PACKAGES" at bounding box center [615, 134] width 36 height 9
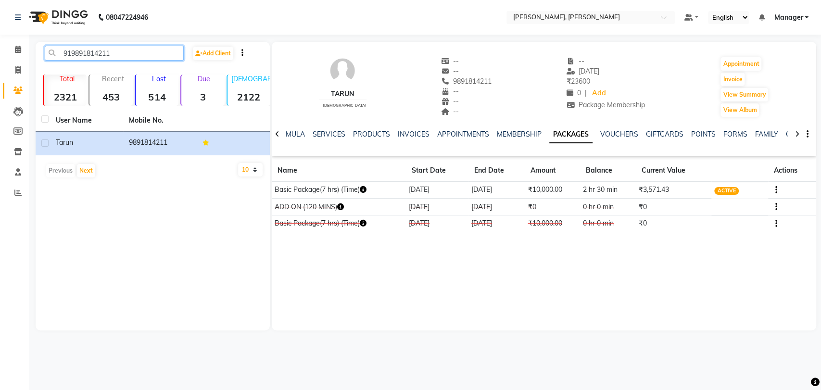
drag, startPoint x: 106, startPoint y: 53, endPoint x: 29, endPoint y: 50, distance: 77.1
click at [30, 50] on main "919891814211 Add Client Total 2321 Recent 453 Lost 514 Due 3 [DEMOGRAPHIC_DATA]…" at bounding box center [425, 193] width 793 height 303
paste input "80566160"
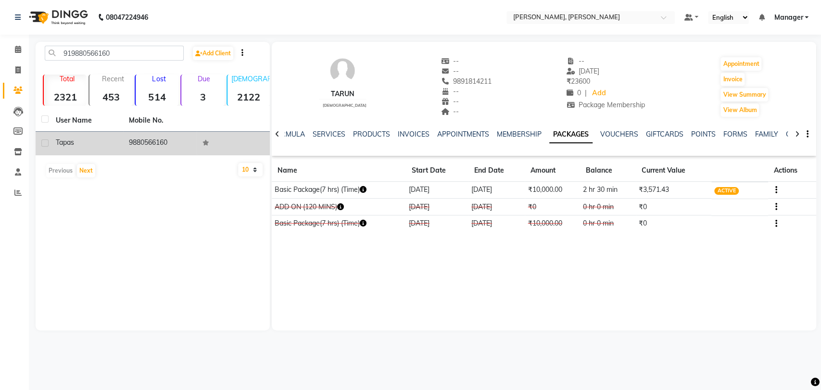
click at [168, 136] on td "9880566160" at bounding box center [159, 144] width 73 height 24
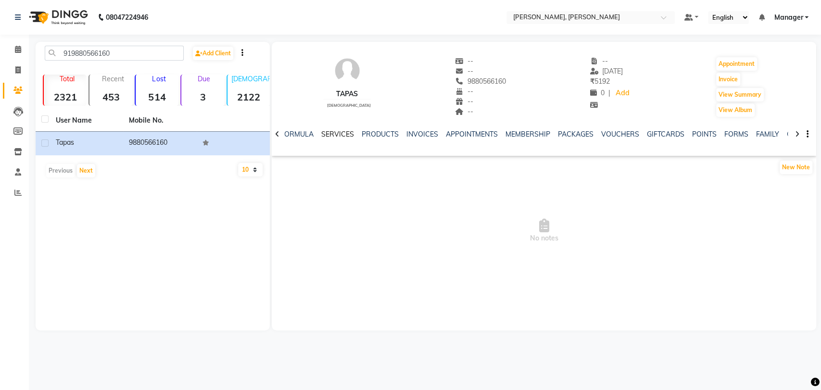
click at [329, 135] on link "SERVICES" at bounding box center [337, 134] width 33 height 9
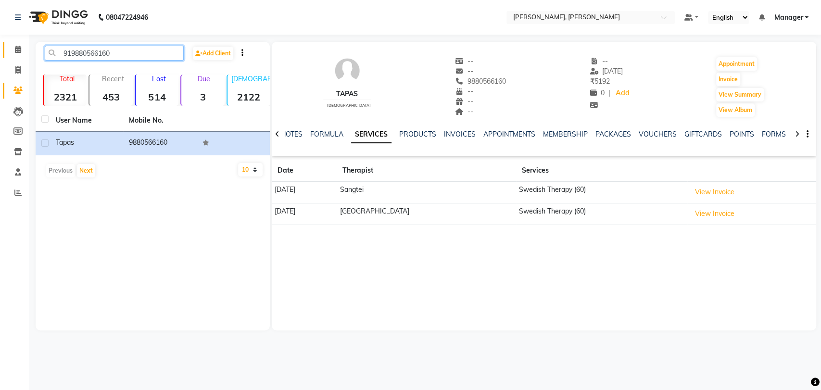
drag, startPoint x: 114, startPoint y: 52, endPoint x: 12, endPoint y: 50, distance: 101.6
click at [13, 50] on app-home "08047224946 Select Location × [PERSON_NAME], [PERSON_NAME] Default Panel My Pan…" at bounding box center [410, 172] width 821 height 345
paste input "740957296"
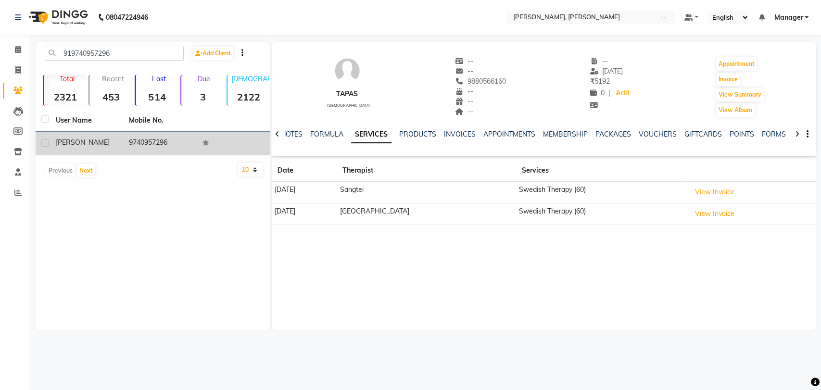
click at [205, 143] on icon at bounding box center [206, 143] width 7 height 6
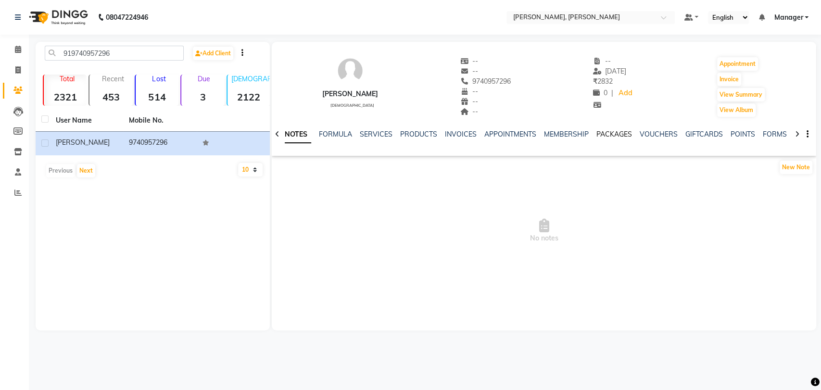
click at [628, 137] on link "PACKAGES" at bounding box center [615, 134] width 36 height 9
click at [328, 133] on link "SERVICES" at bounding box center [329, 134] width 33 height 9
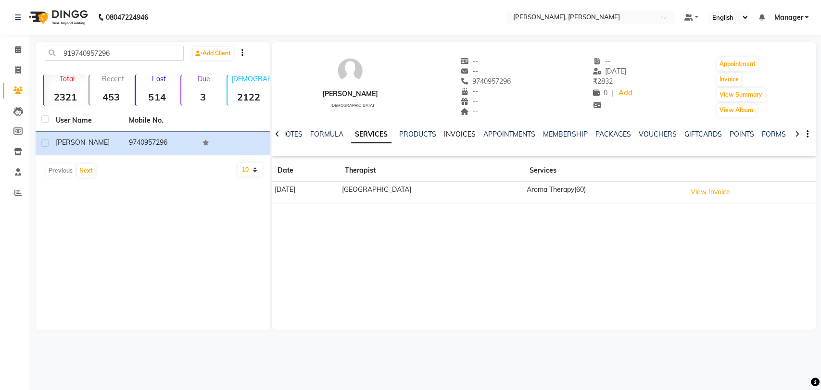
click at [464, 130] on link "INVOICES" at bounding box center [460, 134] width 32 height 9
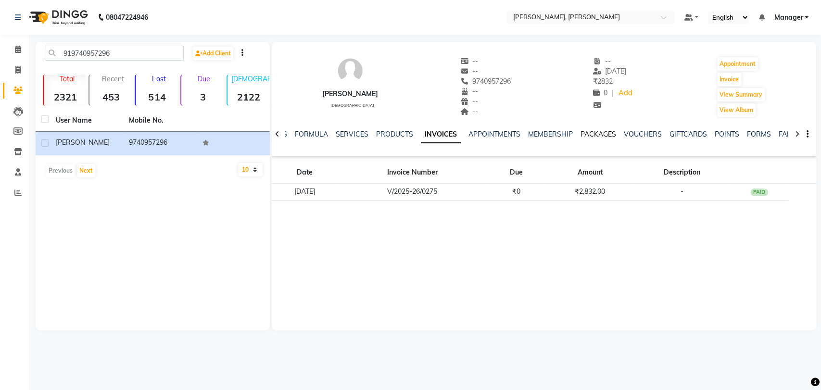
click at [602, 133] on link "PACKAGES" at bounding box center [599, 134] width 36 height 9
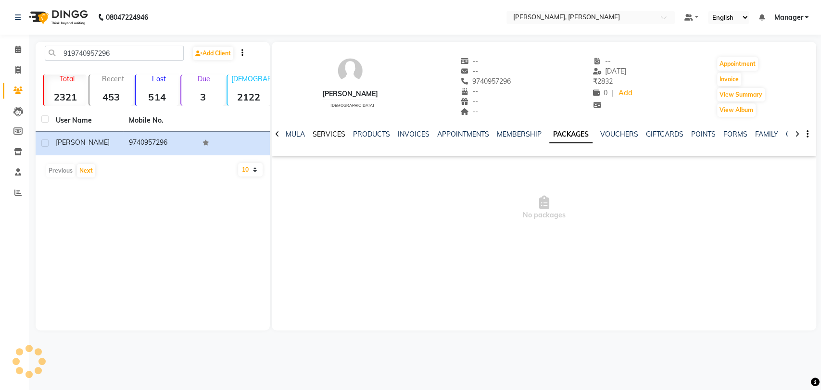
click at [332, 135] on link "SERVICES" at bounding box center [329, 134] width 33 height 9
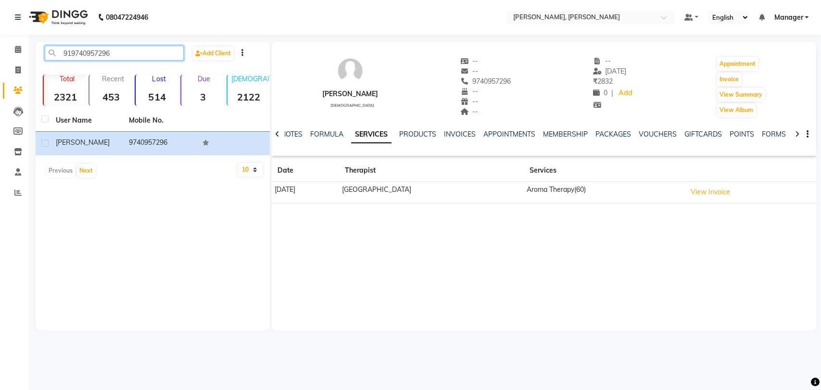
drag, startPoint x: 123, startPoint y: 51, endPoint x: 0, endPoint y: 39, distance: 123.7
click at [0, 41] on app-home "08047224946 Select Location × [PERSON_NAME], [PERSON_NAME] Default Panel My Pan…" at bounding box center [410, 172] width 821 height 345
paste input "2240092"
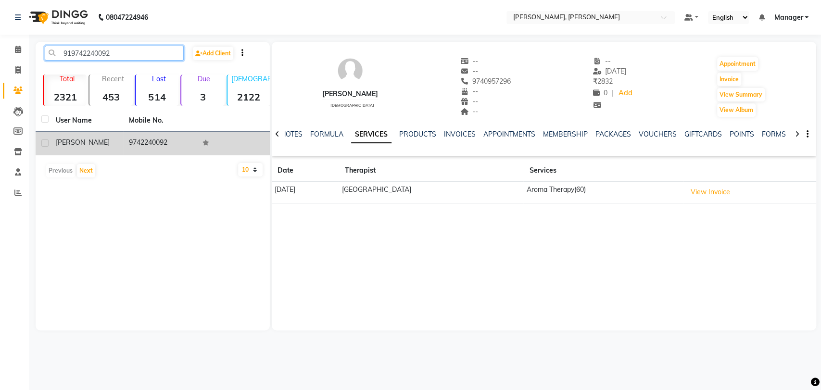
type input "919742240092"
click at [118, 144] on td "[PERSON_NAME]" at bounding box center [86, 144] width 73 height 24
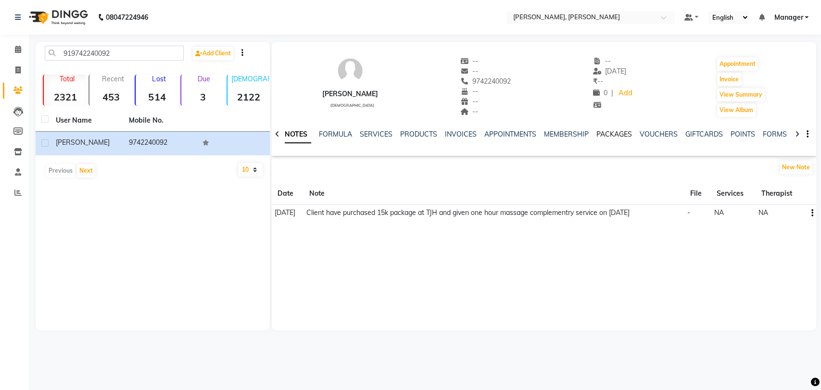
click at [606, 137] on link "PACKAGES" at bounding box center [615, 134] width 36 height 9
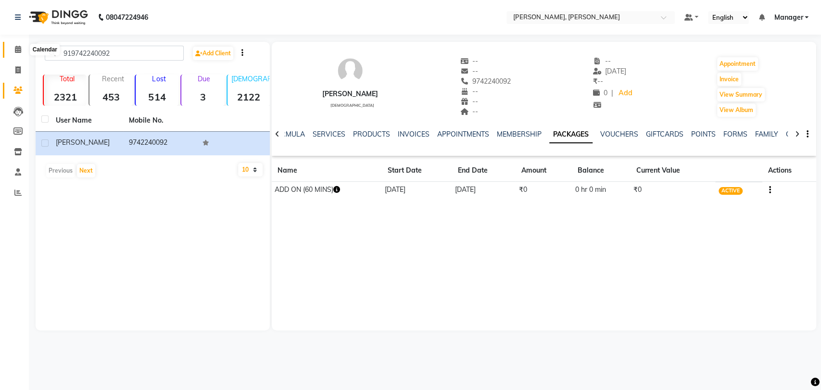
click at [13, 50] on span at bounding box center [18, 49] width 17 height 11
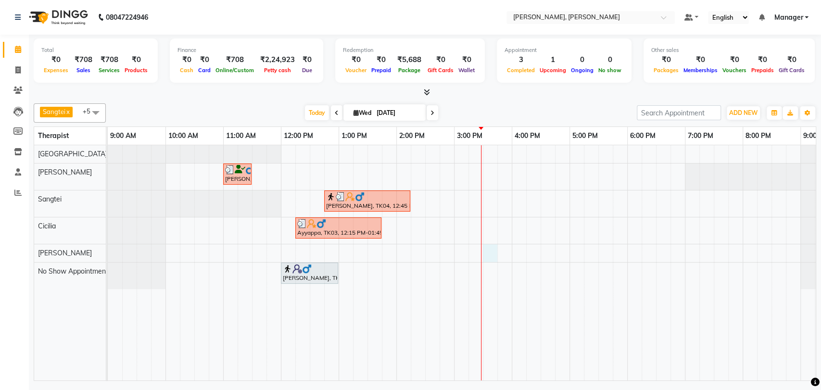
click at [485, 251] on div "[PERSON_NAME], TK02, 11:00 AM-11:30 AM, Foot Reflexology [PERSON_NAME], TK04, 1…" at bounding box center [483, 262] width 751 height 235
select select "88461"
select select "tentative"
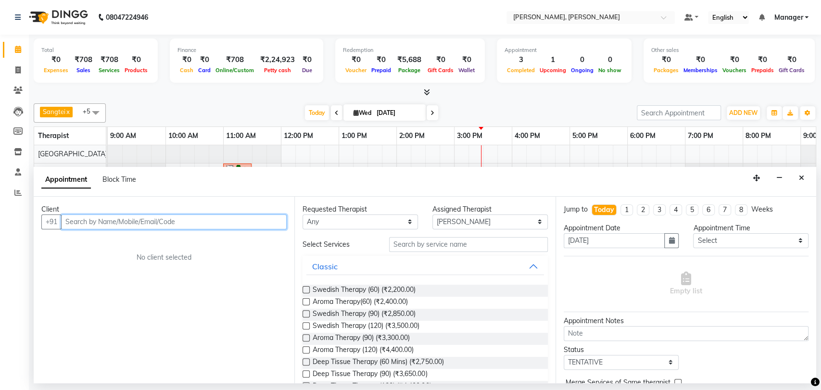
click at [188, 217] on input "text" at bounding box center [174, 222] width 226 height 15
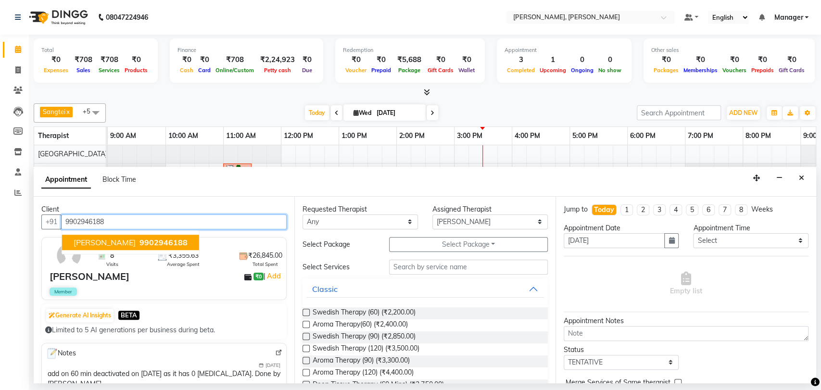
click at [95, 240] on span "[PERSON_NAME]" at bounding box center [105, 243] width 62 height 10
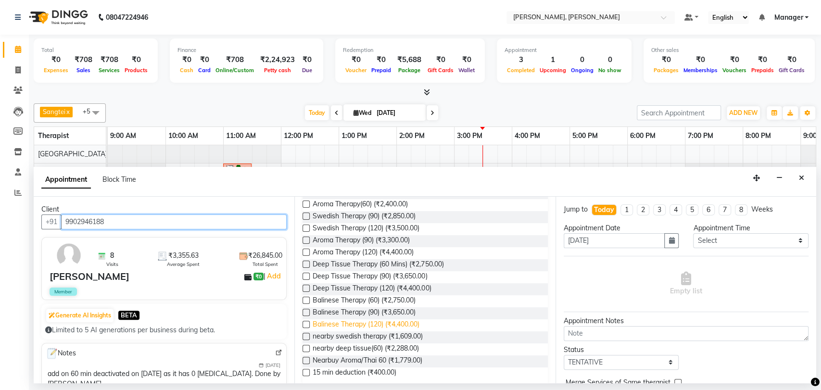
scroll to position [53, 0]
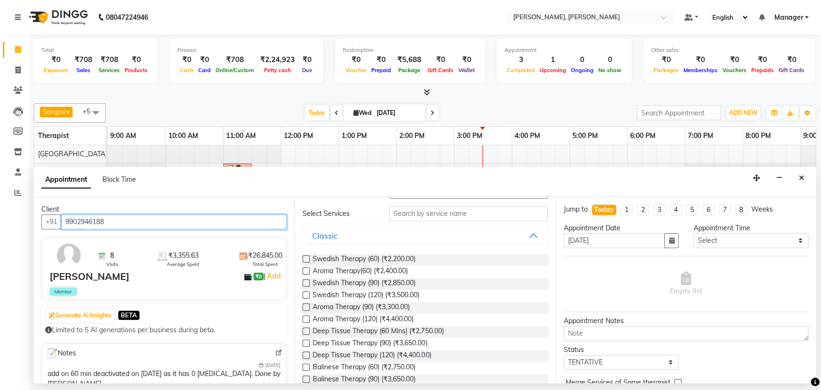
type input "9902946188"
click at [307, 258] on label at bounding box center [306, 259] width 7 height 7
click at [307, 258] on input "checkbox" at bounding box center [306, 260] width 6 height 6
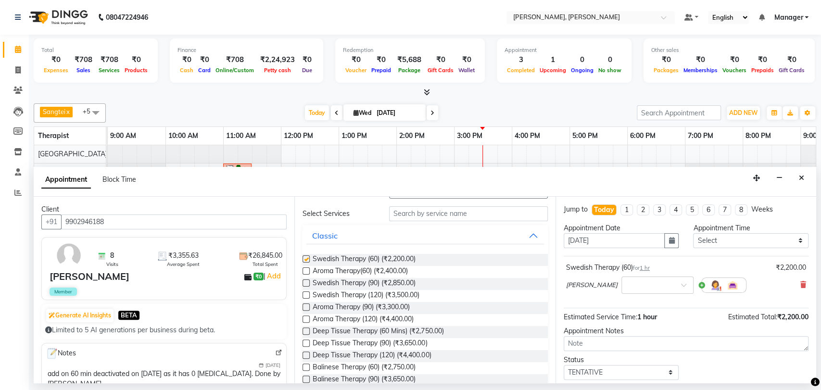
checkbox input "false"
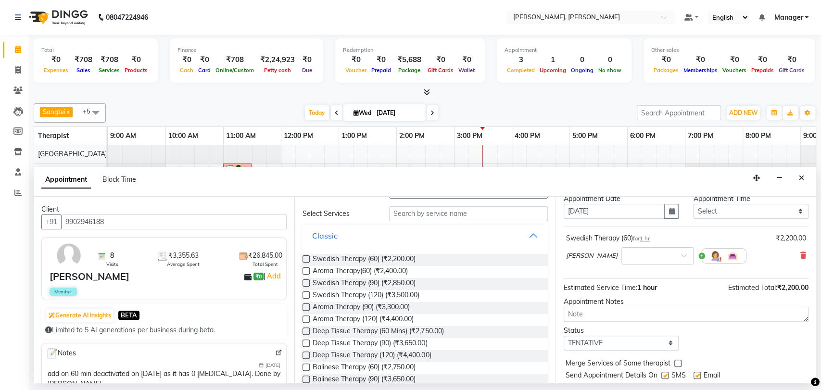
scroll to position [57, 0]
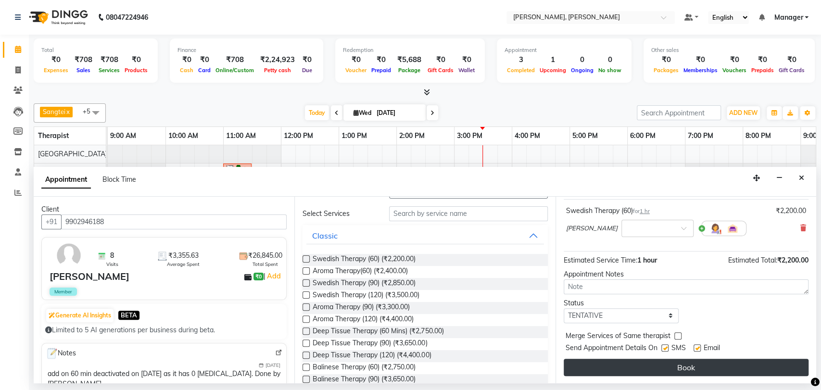
click at [680, 362] on button "Book" at bounding box center [686, 367] width 245 height 17
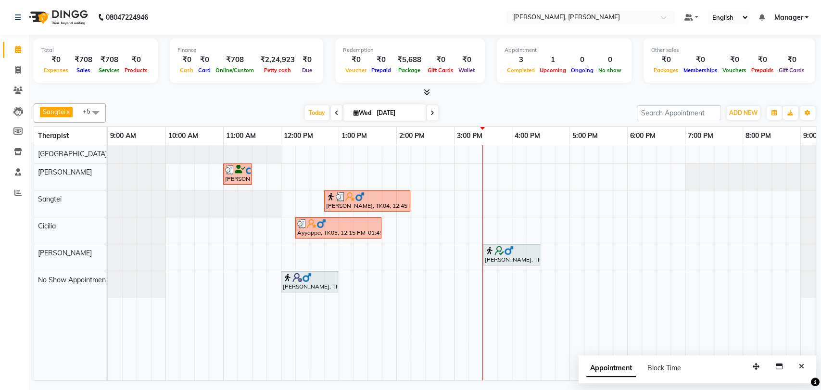
click at [499, 253] on img at bounding box center [500, 251] width 10 height 10
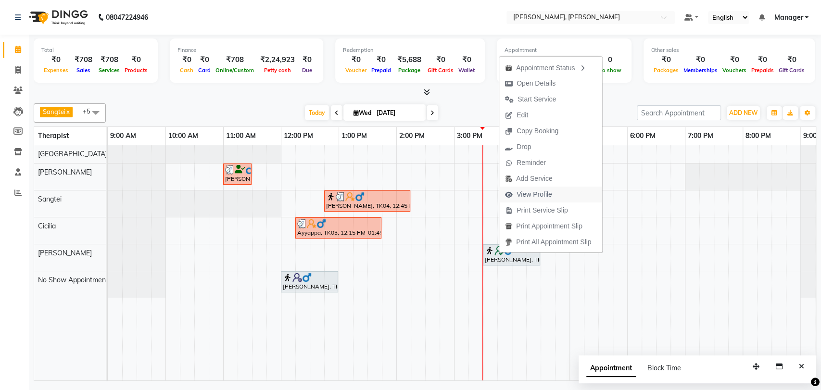
click at [524, 195] on span "View Profile" at bounding box center [535, 195] width 36 height 10
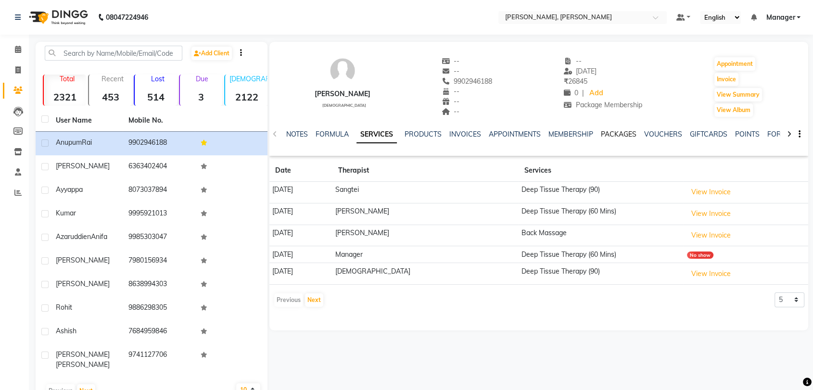
click at [628, 135] on link "PACKAGES" at bounding box center [619, 134] width 36 height 9
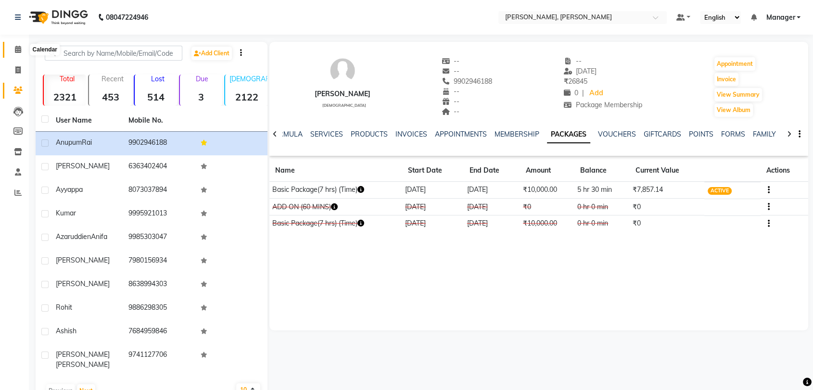
click at [15, 51] on icon at bounding box center [18, 49] width 6 height 7
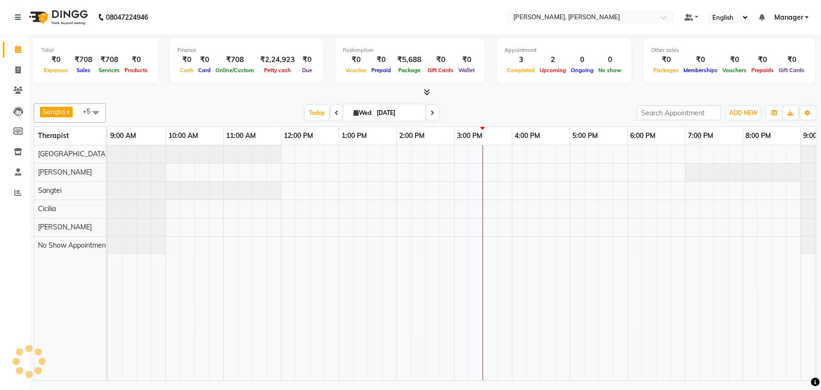
scroll to position [0, 42]
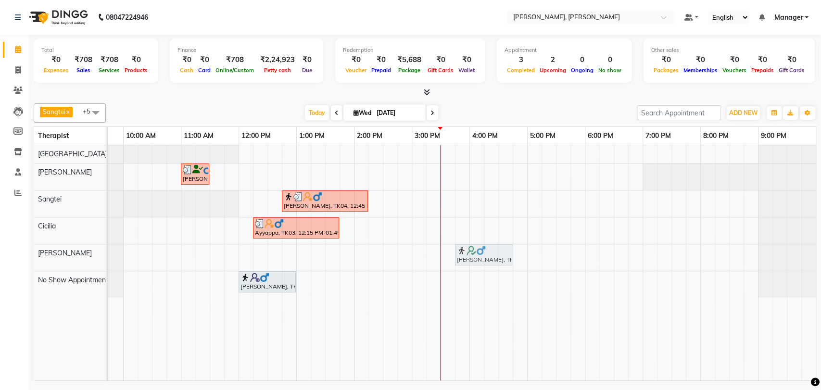
drag, startPoint x: 461, startPoint y: 251, endPoint x: 474, endPoint y: 251, distance: 13.0
click at [65, 251] on div "[PERSON_NAME], TK05, 03:30 PM-04:30 PM, Swedish Therapy (60) [PERSON_NAME], TK0…" at bounding box center [65, 257] width 0 height 26
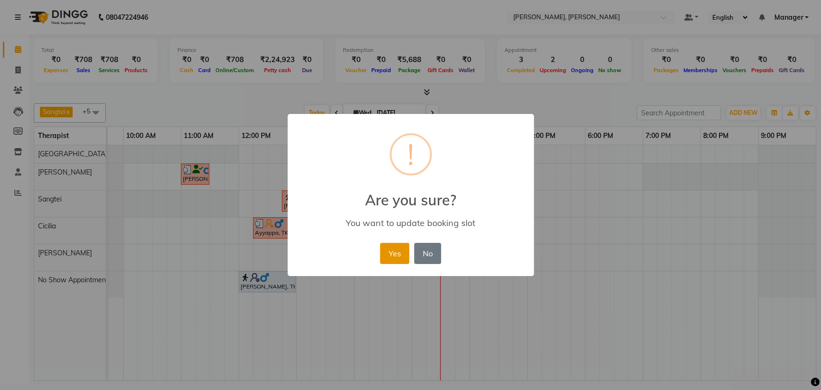
click at [407, 256] on button "Yes" at bounding box center [394, 253] width 29 height 21
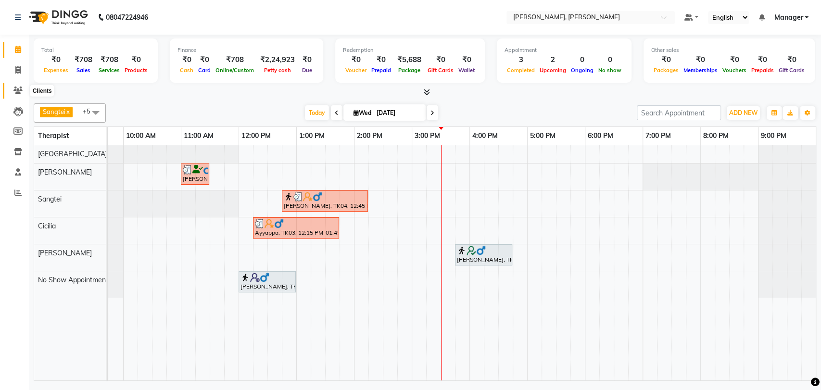
click at [13, 88] on icon at bounding box center [17, 90] width 9 height 7
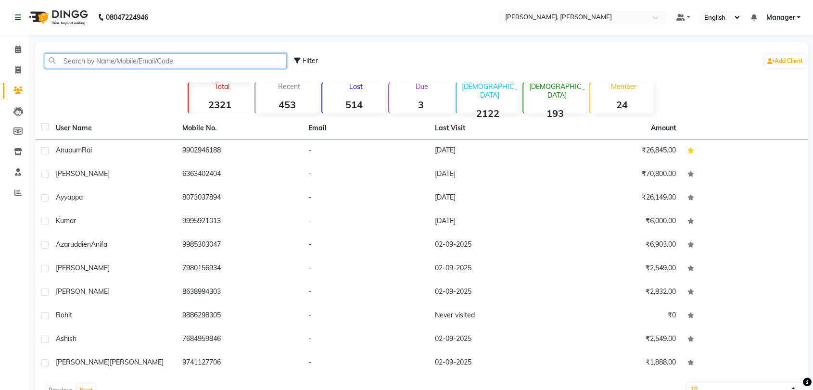
click at [129, 60] on input "text" at bounding box center [166, 60] width 242 height 15
paste input "917795564216"
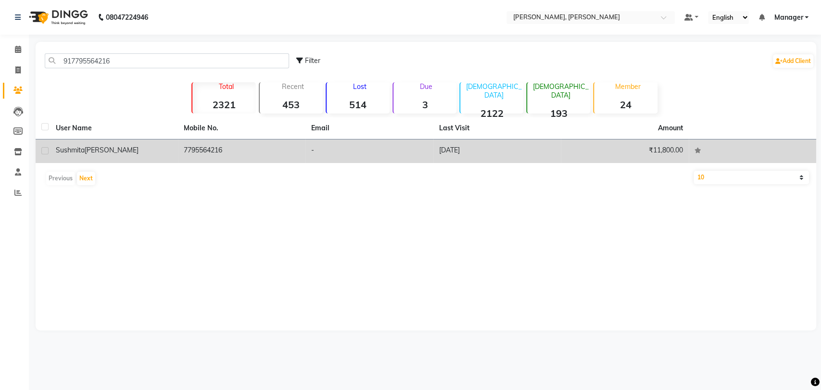
click at [209, 150] on td "7795564216" at bounding box center [242, 152] width 128 height 24
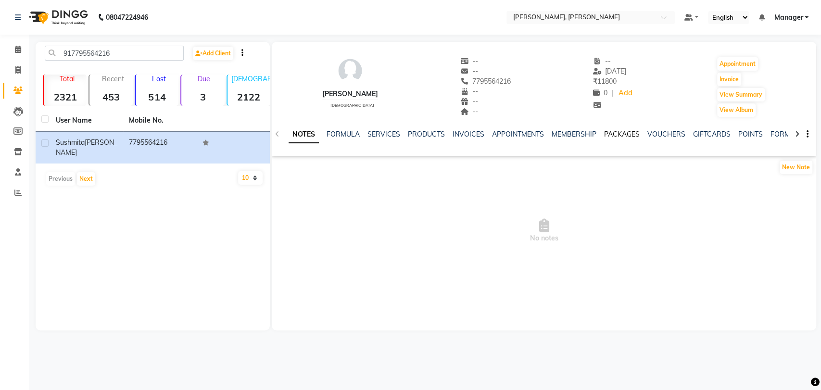
click at [618, 135] on link "PACKAGES" at bounding box center [622, 134] width 36 height 9
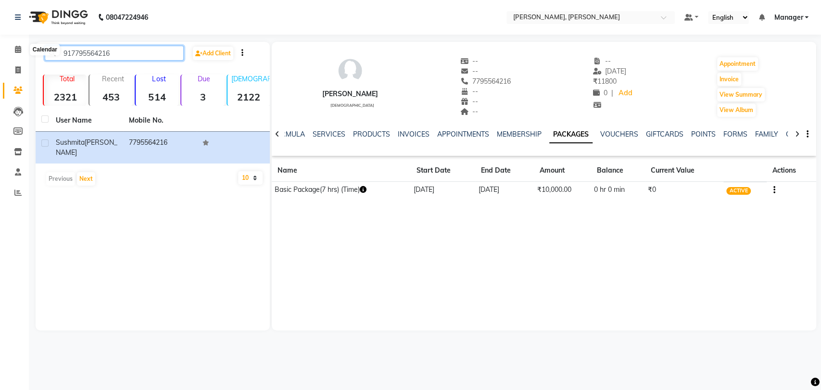
drag, startPoint x: 133, startPoint y: 52, endPoint x: 0, endPoint y: 41, distance: 133.3
click at [0, 41] on app-home "08047224946 Select Location × [PERSON_NAME], [PERSON_NAME] Default Panel My Pan…" at bounding box center [410, 172] width 821 height 345
paste input "9964466675"
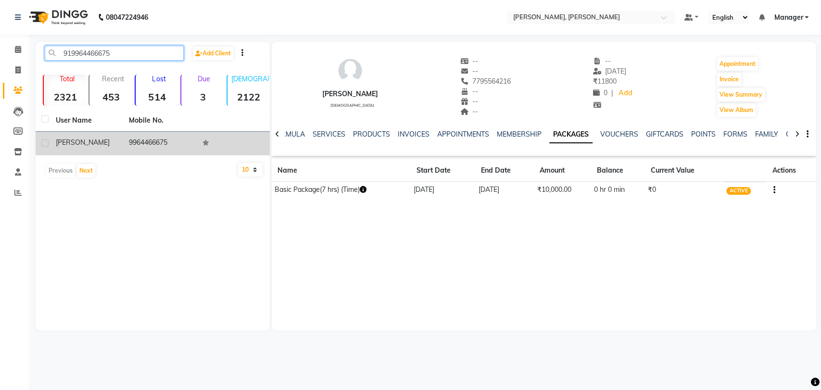
type input "919964466675"
click at [134, 133] on td "9964466675" at bounding box center [159, 144] width 73 height 24
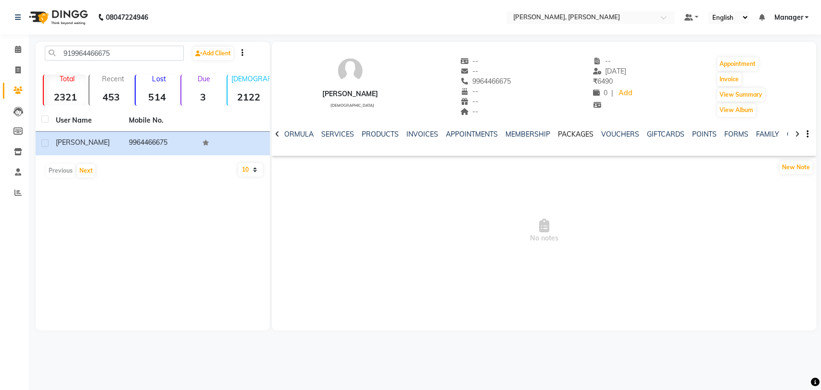
click at [567, 134] on link "PACKAGES" at bounding box center [576, 134] width 36 height 9
click at [322, 134] on link "SERVICES" at bounding box center [329, 134] width 33 height 9
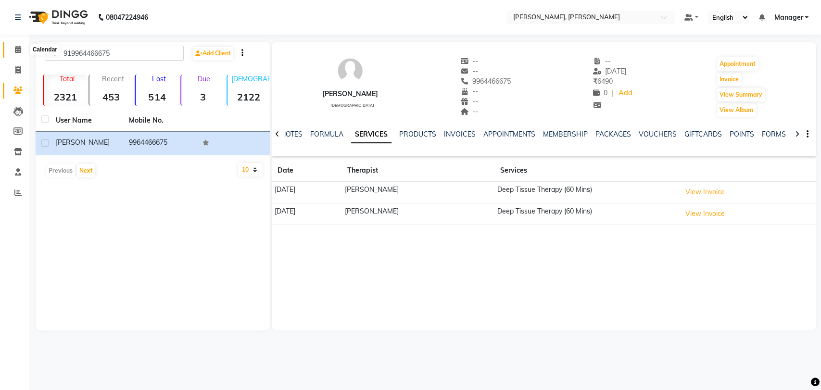
click at [15, 51] on icon at bounding box center [18, 49] width 6 height 7
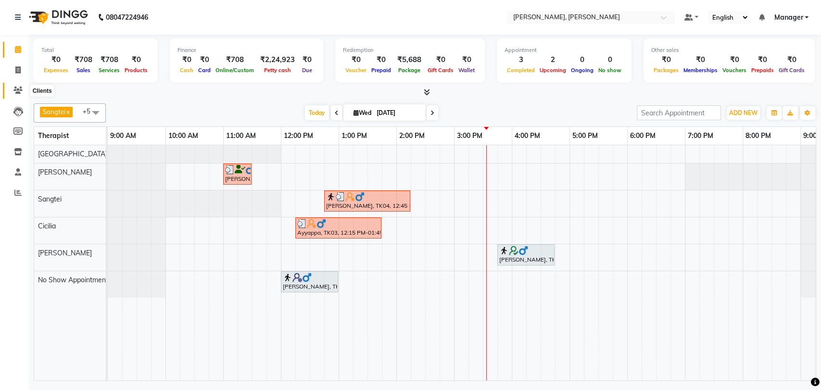
click at [13, 90] on icon at bounding box center [17, 90] width 9 height 7
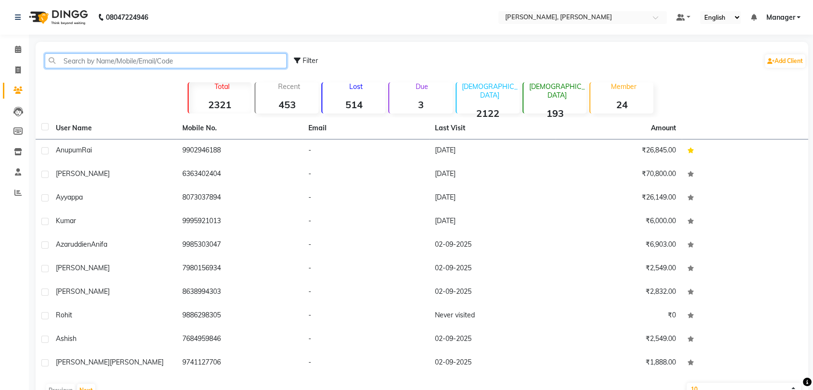
click at [98, 58] on input "text" at bounding box center [166, 60] width 242 height 15
paste input "918609267579"
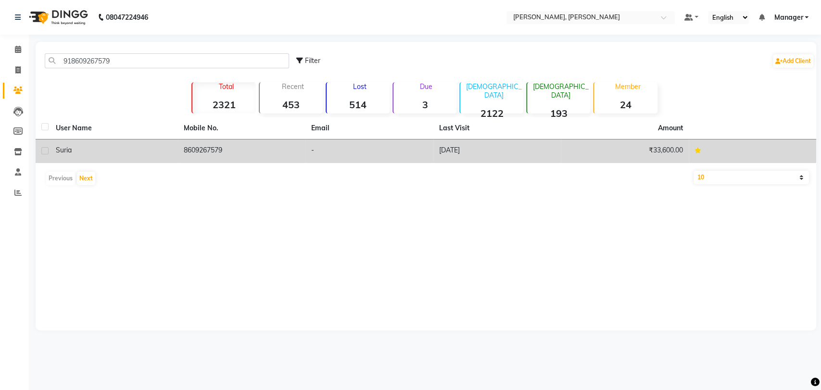
click at [108, 152] on div "Suria" at bounding box center [114, 150] width 116 height 10
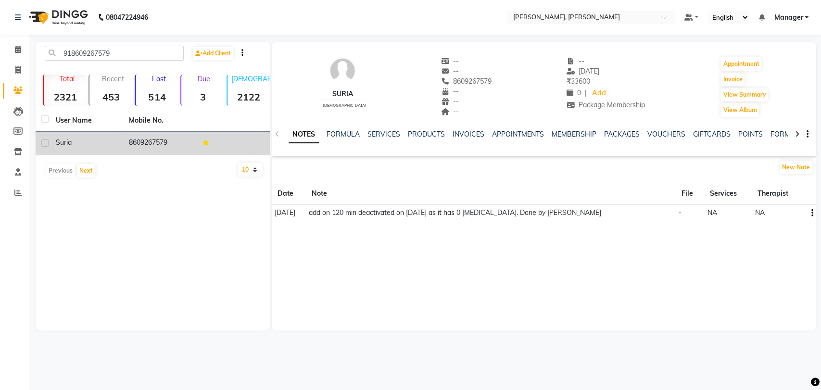
click at [130, 140] on td "8609267579" at bounding box center [159, 144] width 73 height 24
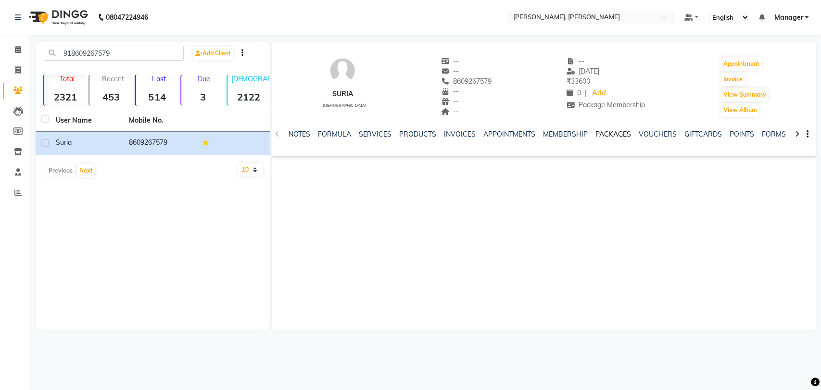
click at [608, 131] on link "PACKAGES" at bounding box center [614, 134] width 36 height 9
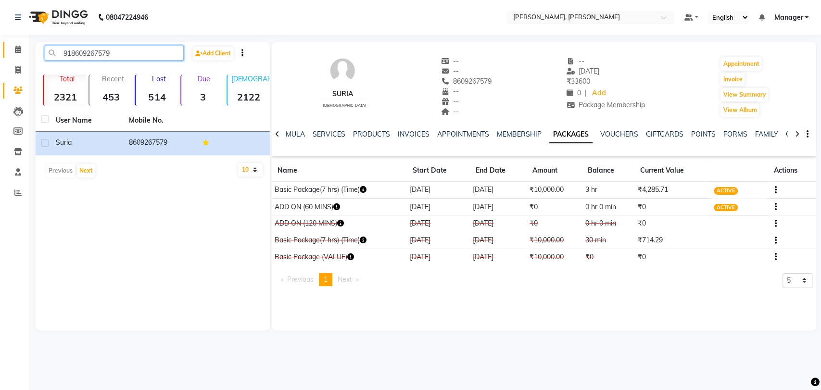
drag, startPoint x: 97, startPoint y: 50, endPoint x: 8, endPoint y: 46, distance: 89.1
click at [8, 46] on app-home "08047224946 Select Location × [PERSON_NAME], [PERSON_NAME] Default Panel My Pan…" at bounding box center [410, 172] width 821 height 345
paste input "9945800533"
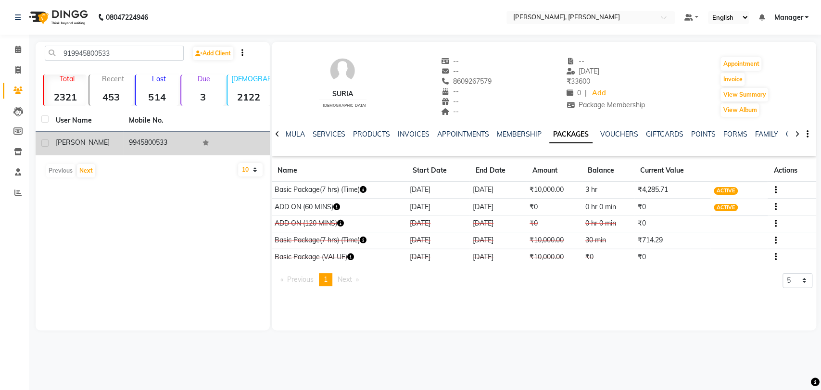
click at [92, 144] on span "[PERSON_NAME]" at bounding box center [83, 142] width 54 height 9
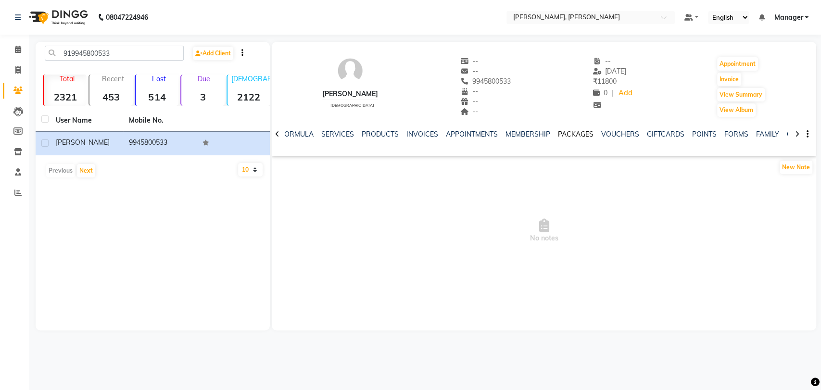
click at [572, 133] on link "PACKAGES" at bounding box center [576, 134] width 36 height 9
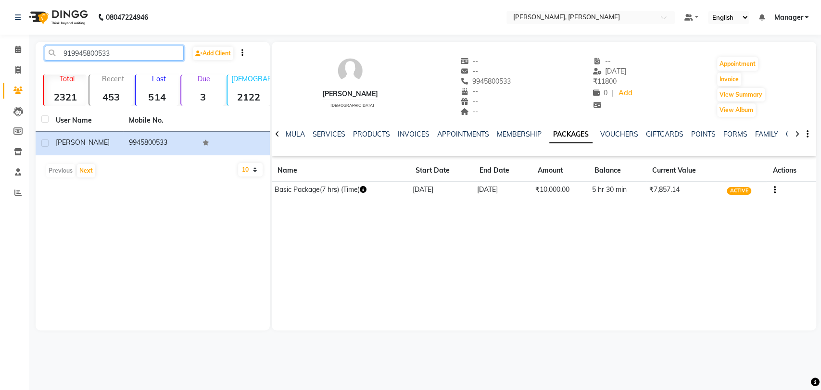
drag, startPoint x: 41, startPoint y: 52, endPoint x: 0, endPoint y: 52, distance: 41.4
click at [0, 52] on app-home "08047224946 Select Location × [PERSON_NAME][GEOGRAPHIC_DATA], [PERSON_NAME] Def…" at bounding box center [410, 172] width 821 height 345
paste input "066157479"
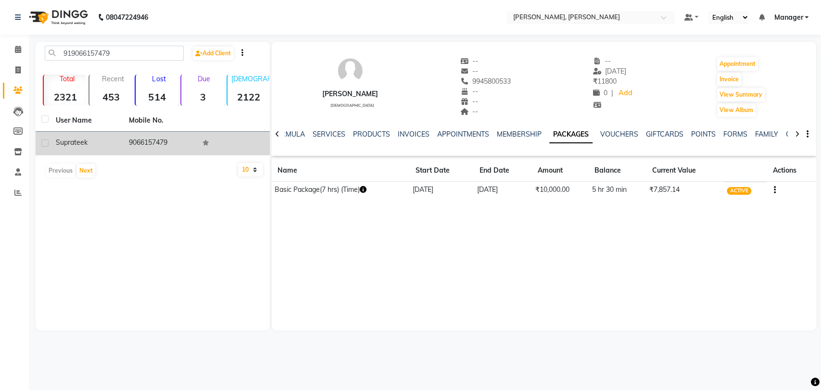
click at [166, 145] on td "9066157479" at bounding box center [159, 144] width 73 height 24
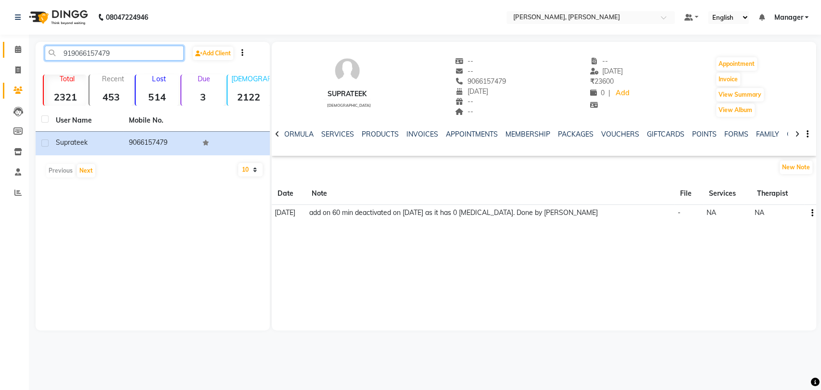
drag, startPoint x: 119, startPoint y: 47, endPoint x: 17, endPoint y: 42, distance: 102.1
click at [17, 42] on app-home "08047224946 Select Location × [PERSON_NAME], [PERSON_NAME] Default Panel My Pan…" at bounding box center [410, 172] width 821 height 345
paste input "38076610"
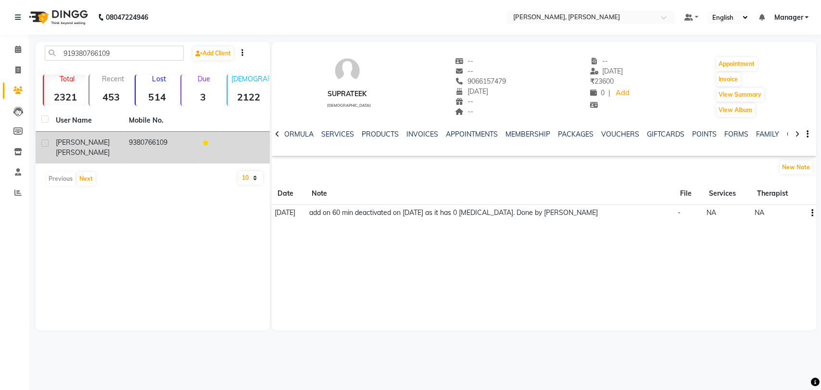
drag, startPoint x: 157, startPoint y: 140, endPoint x: 163, endPoint y: 139, distance: 5.9
click at [157, 140] on td "9380766109" at bounding box center [159, 148] width 73 height 32
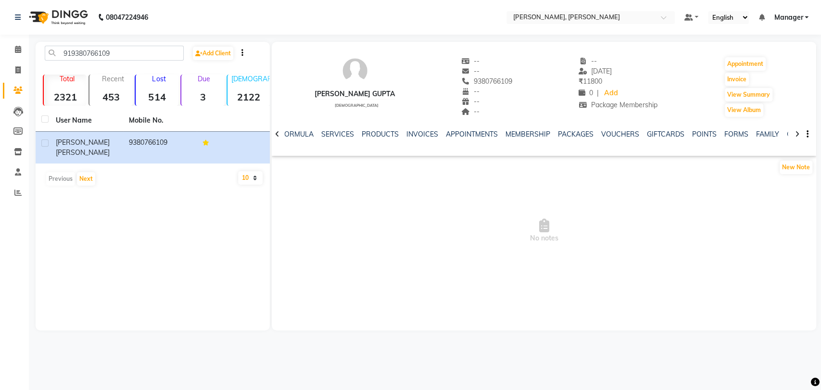
click at [568, 129] on div "PACKAGES" at bounding box center [576, 134] width 36 height 10
click at [563, 134] on link "PACKAGES" at bounding box center [576, 134] width 36 height 9
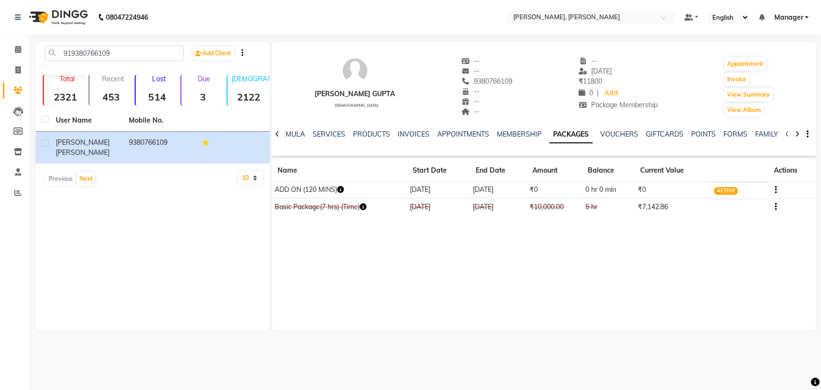
click at [559, 134] on link "PACKAGES" at bounding box center [571, 134] width 43 height 17
drag, startPoint x: 115, startPoint y: 54, endPoint x: 53, endPoint y: 54, distance: 62.1
click at [53, 54] on input "919380766109" at bounding box center [114, 53] width 139 height 15
paste input "592330987"
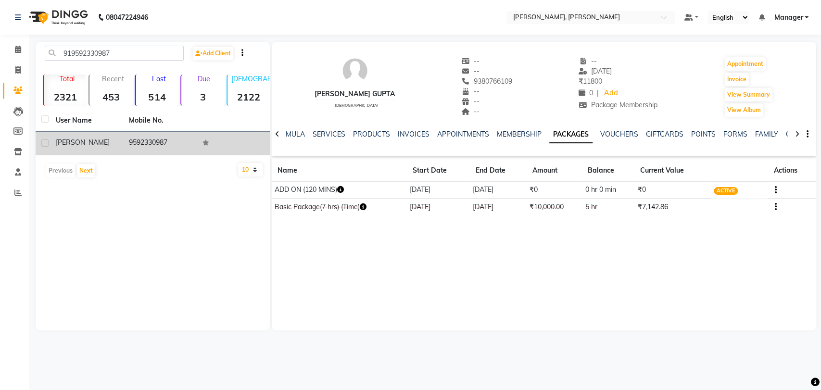
click at [179, 141] on td "9592330987" at bounding box center [159, 144] width 73 height 24
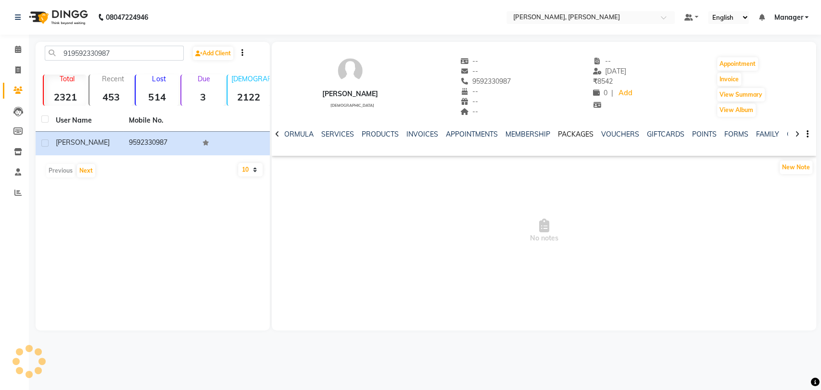
click at [573, 133] on link "PACKAGES" at bounding box center [576, 134] width 36 height 9
click at [345, 134] on ul "NOTES FORMULA SERVICES PRODUCTS INVOICES APPOINTMENTS MEMBERSHIP PACKAGES VOUCH…" at bounding box center [548, 134] width 610 height 10
click at [327, 137] on link "SERVICES" at bounding box center [329, 134] width 33 height 9
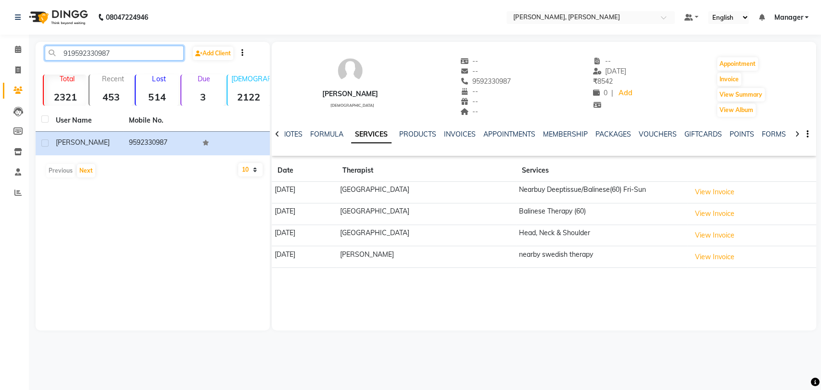
drag, startPoint x: 123, startPoint y: 54, endPoint x: 34, endPoint y: 47, distance: 88.8
click at [34, 47] on main "919592330987 Add Client Total 2321 Recent 453 Lost 514 Due 3 [DEMOGRAPHIC_DATA]…" at bounding box center [425, 193] width 793 height 303
paste input "886502576"
type input "919886502576"
drag, startPoint x: 29, startPoint y: 44, endPoint x: 209, endPoint y: 85, distance: 184.6
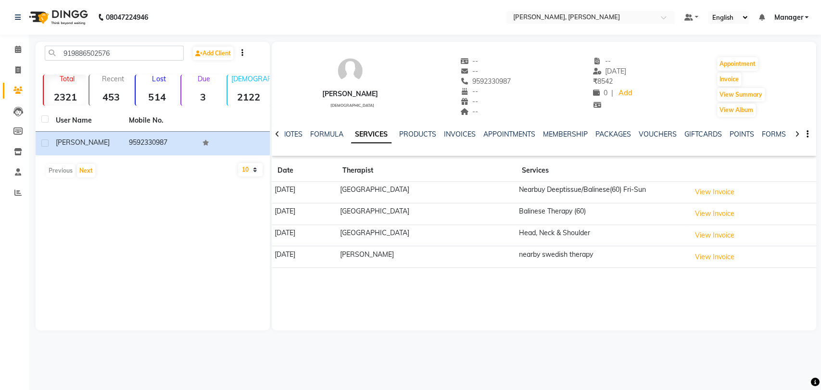
click at [131, 67] on main "919886502576 Add Client Total 2321 Recent 453 Lost 514 Due 3 [DEMOGRAPHIC_DATA]…" at bounding box center [425, 193] width 793 height 303
click at [119, 166] on div "Previous Next" at bounding box center [152, 170] width 227 height 15
drag, startPoint x: 122, startPoint y: 53, endPoint x: 0, endPoint y: 40, distance: 122.4
click at [0, 40] on app-home "08047224946 Select Location × [PERSON_NAME], [PERSON_NAME] Default Panel My Pan…" at bounding box center [410, 172] width 821 height 345
click at [36, 51] on body "08047224946 Select Location × [PERSON_NAME], [PERSON_NAME] Default Panel My Pan…" at bounding box center [410, 195] width 821 height 390
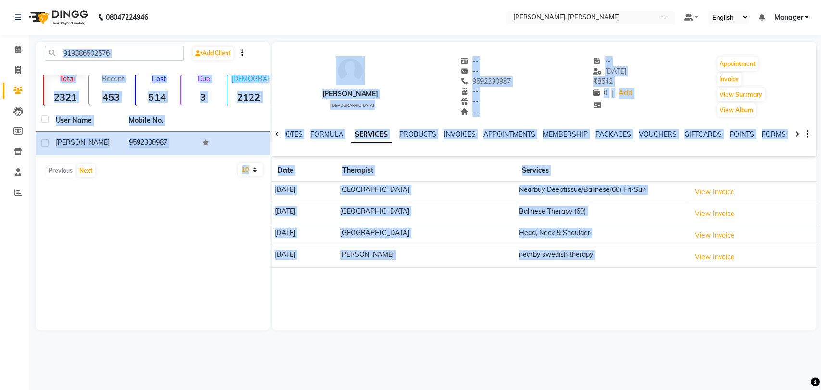
click at [135, 188] on div "919886502576 Add Client Total 2321 Recent 453 Lost 514 Due 3 [DEMOGRAPHIC_DATA]…" at bounding box center [153, 186] width 234 height 289
click at [101, 194] on div "919886502576 Add Client Total 2321 Recent 453 Lost 514 Due 3 [DEMOGRAPHIC_DATA]…" at bounding box center [153, 186] width 234 height 289
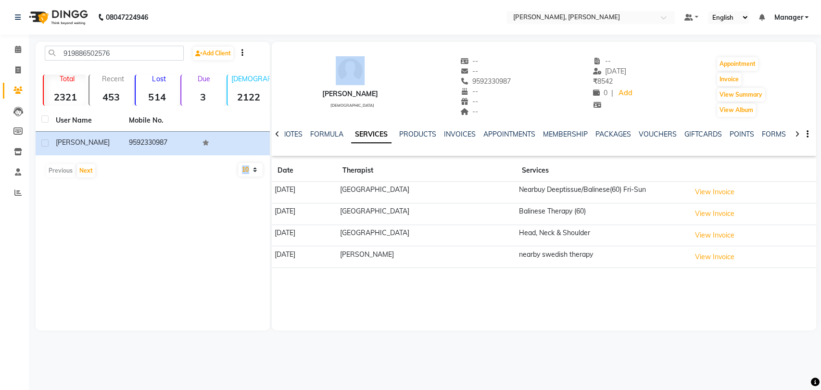
click at [101, 194] on div "919886502576 Add Client Total 2321 Recent 453 Lost 514 Due 3 [DEMOGRAPHIC_DATA]…" at bounding box center [153, 186] width 234 height 289
drag, startPoint x: 121, startPoint y: 51, endPoint x: 0, endPoint y: 39, distance: 121.3
click at [0, 39] on app-home "08047224946 Select Location × [PERSON_NAME], [PERSON_NAME] Default Panel My Pan…" at bounding box center [410, 172] width 821 height 345
drag, startPoint x: 0, startPoint y: 39, endPoint x: 87, endPoint y: 54, distance: 88.4
click at [81, 53] on app-home "08047224946 Select Location × [PERSON_NAME], [PERSON_NAME] Default Panel My Pan…" at bounding box center [410, 172] width 821 height 345
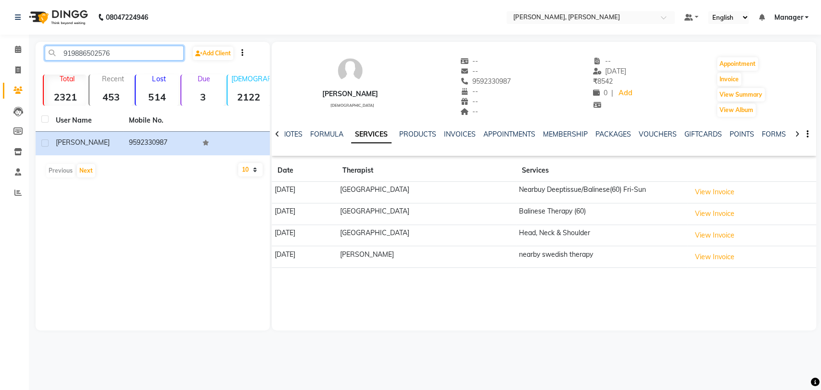
drag, startPoint x: 112, startPoint y: 52, endPoint x: 0, endPoint y: 50, distance: 111.7
click at [0, 50] on app-home "08047224946 Select Location × [PERSON_NAME], [PERSON_NAME] Default Panel My Pan…" at bounding box center [410, 172] width 821 height 345
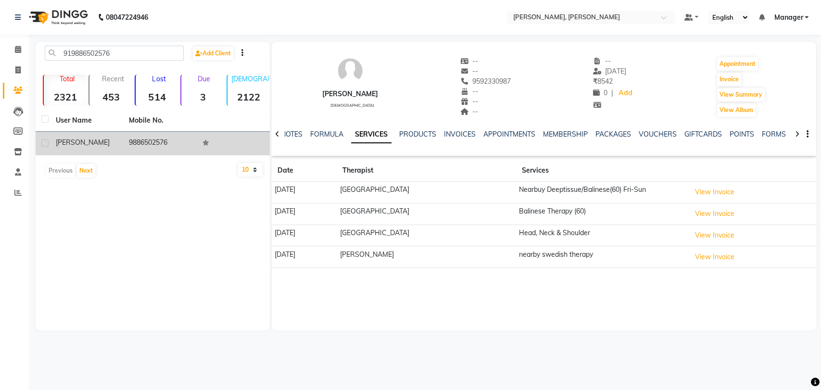
click at [141, 135] on td "9886502576" at bounding box center [159, 144] width 73 height 24
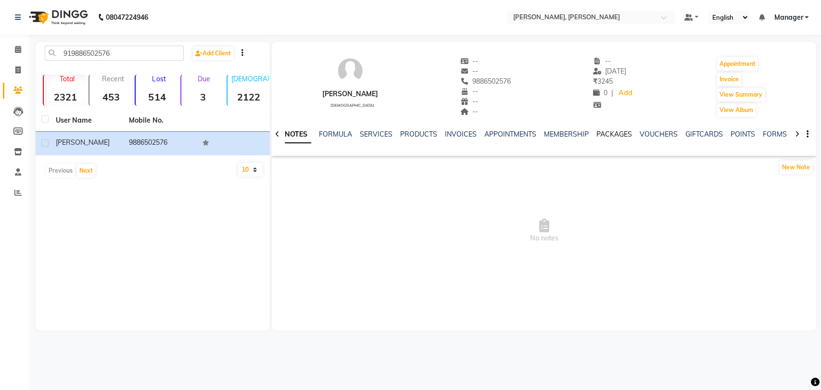
click at [601, 136] on link "PACKAGES" at bounding box center [615, 134] width 36 height 9
click at [320, 134] on link "SERVICES" at bounding box center [329, 134] width 33 height 9
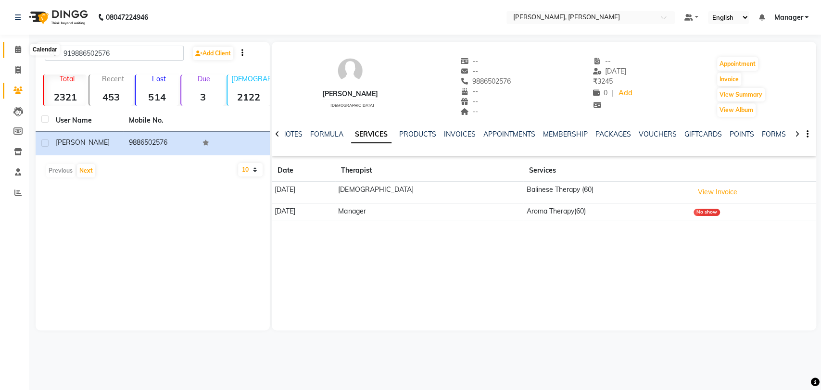
click at [16, 46] on icon at bounding box center [18, 49] width 6 height 7
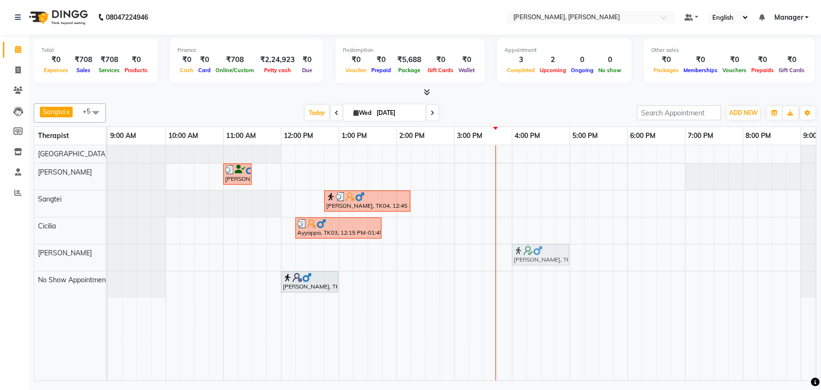
drag, startPoint x: 522, startPoint y: 254, endPoint x: 535, endPoint y: 254, distance: 13.0
click at [108, 254] on div "[PERSON_NAME], TK05, 03:45 PM-04:45 PM, Swedish Therapy (60) [PERSON_NAME], TK0…" at bounding box center [108, 257] width 0 height 26
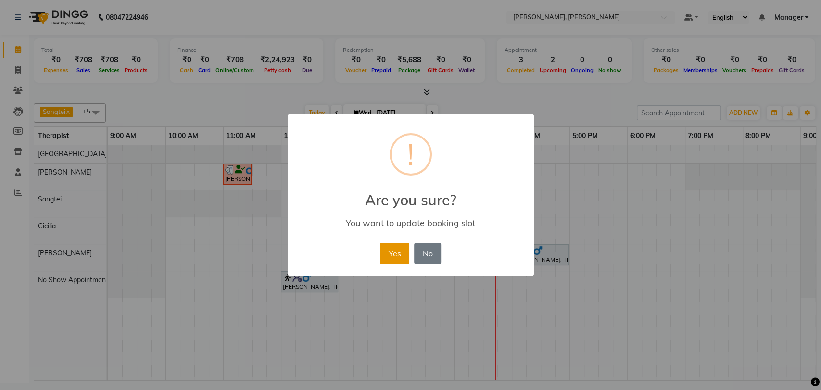
click at [383, 257] on button "Yes" at bounding box center [394, 253] width 29 height 21
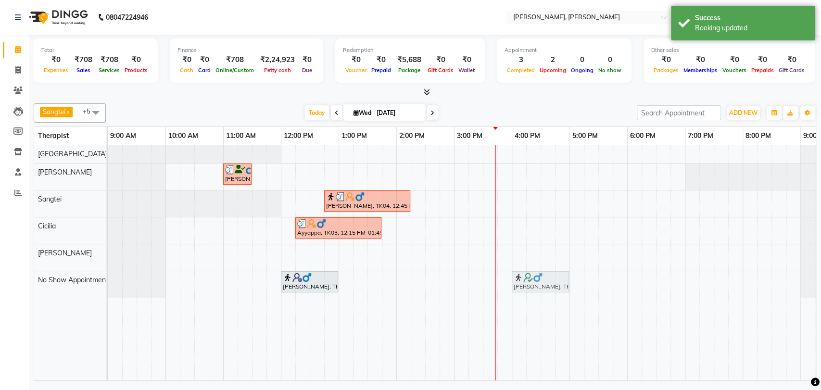
drag, startPoint x: 534, startPoint y: 253, endPoint x: 532, endPoint y: 274, distance: 20.8
click at [532, 274] on tbody "kumar, TK02, 11:00 AM-11:30 AM, Foot Reflexology [PERSON_NAME], TK04, 12:45 PM-…" at bounding box center [483, 221] width 751 height 153
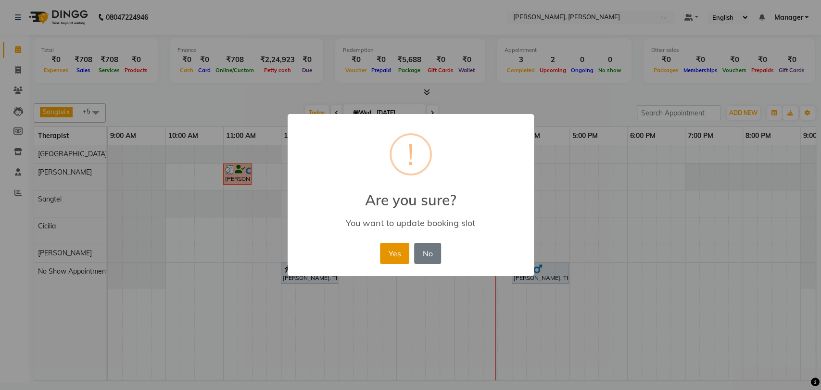
click at [398, 252] on button "Yes" at bounding box center [394, 253] width 29 height 21
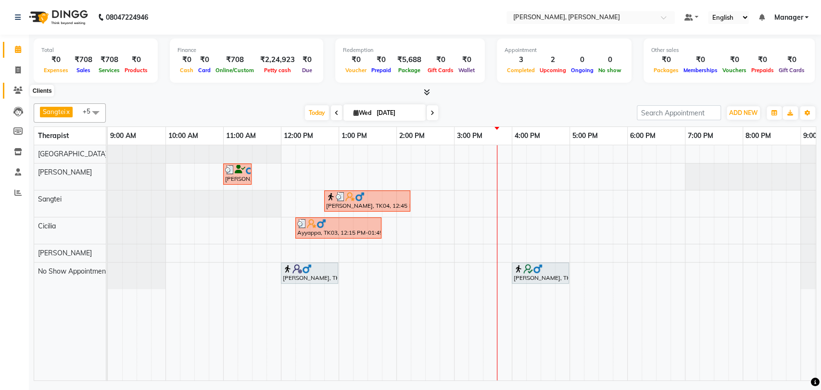
click at [13, 86] on span at bounding box center [18, 90] width 17 height 11
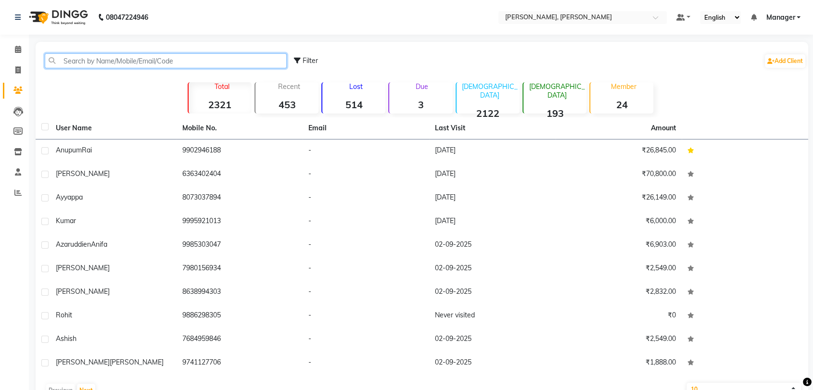
click at [94, 60] on input "text" at bounding box center [166, 60] width 242 height 15
paste input "919972334847"
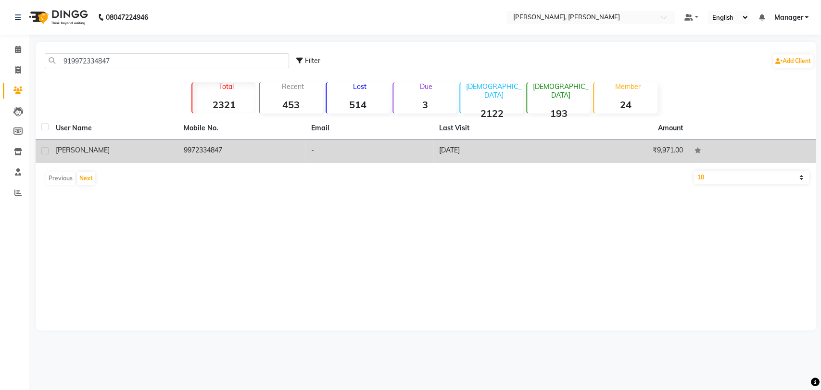
click at [71, 143] on td "[PERSON_NAME]" at bounding box center [114, 152] width 128 height 24
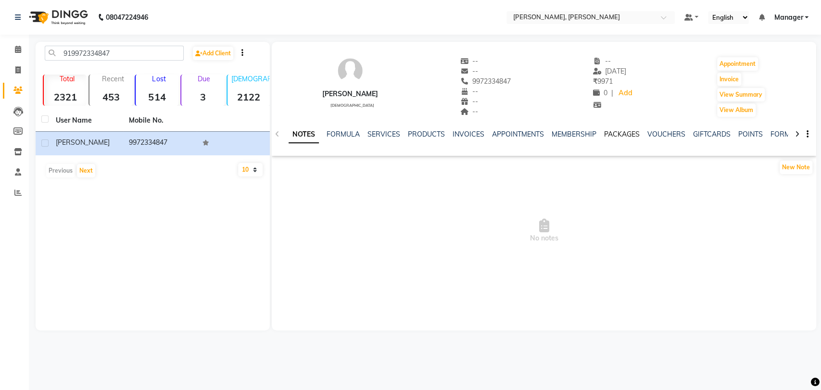
click at [624, 135] on link "PACKAGES" at bounding box center [622, 134] width 36 height 9
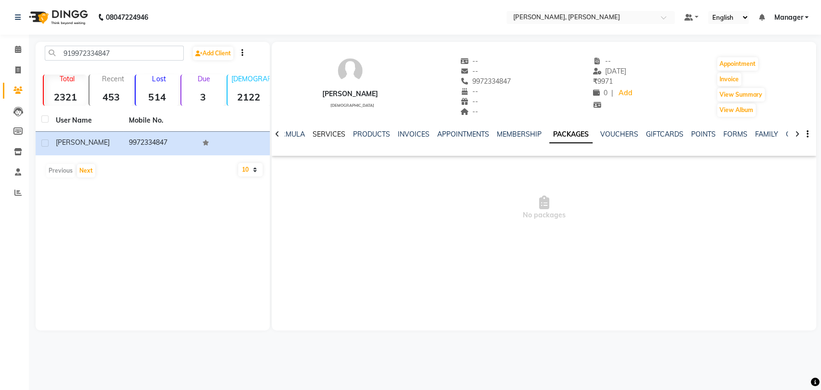
click at [329, 134] on link "SERVICES" at bounding box center [329, 134] width 33 height 9
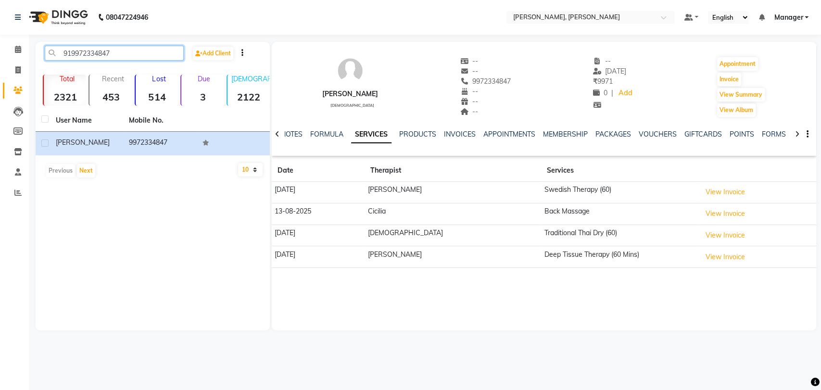
drag, startPoint x: 116, startPoint y: 54, endPoint x: 0, endPoint y: 47, distance: 116.2
click at [0, 47] on app-home "08047224946 Select Location × [PERSON_NAME][GEOGRAPHIC_DATA], [PERSON_NAME] Def…" at bounding box center [410, 172] width 821 height 345
paste input "535203340"
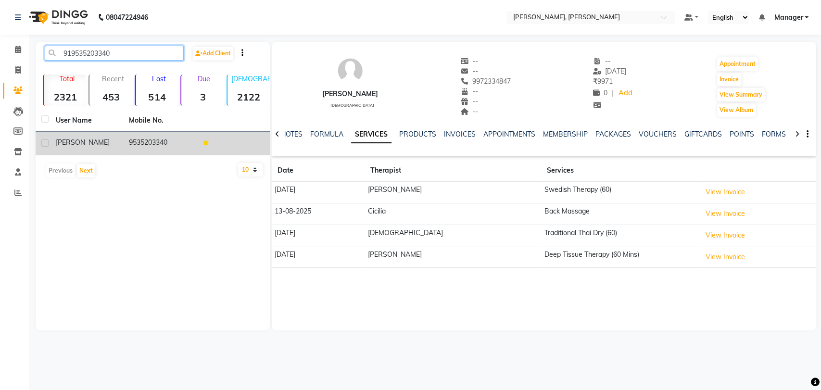
type input "919535203340"
click at [149, 146] on td "9535203340" at bounding box center [159, 144] width 73 height 24
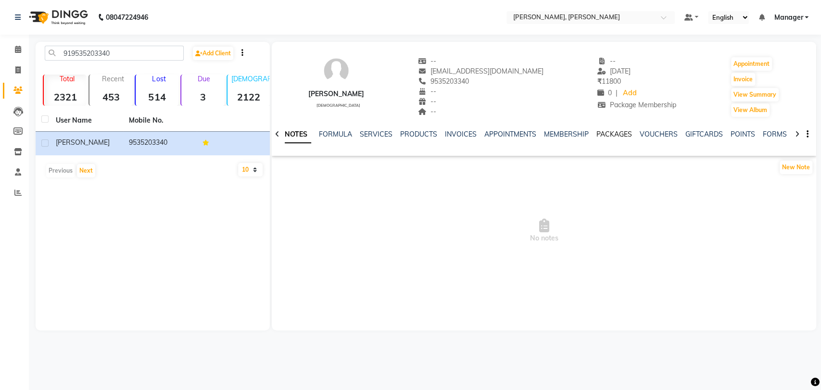
click at [606, 134] on link "PACKAGES" at bounding box center [615, 134] width 36 height 9
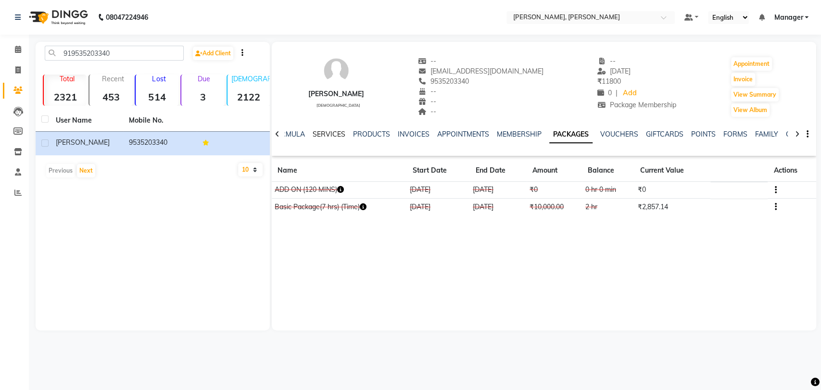
click at [333, 131] on link "SERVICES" at bounding box center [329, 134] width 33 height 9
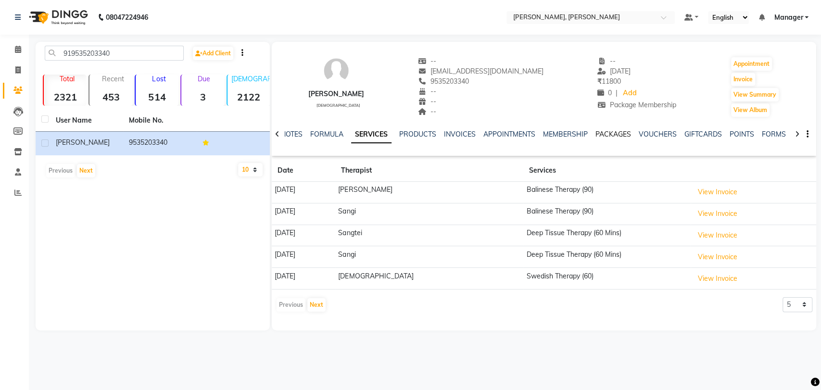
click at [606, 137] on link "PACKAGES" at bounding box center [614, 134] width 36 height 9
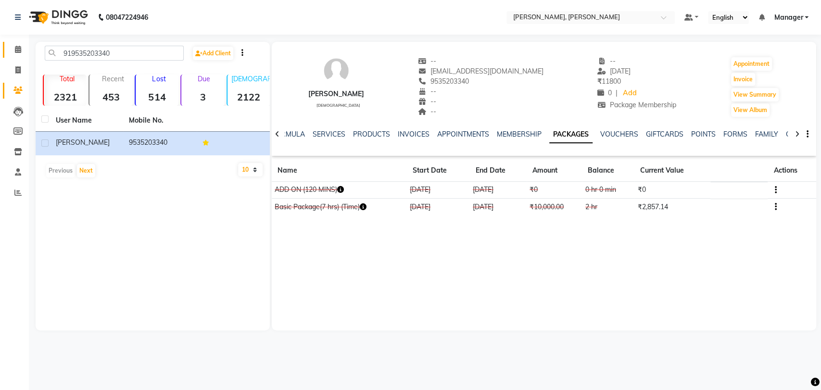
click at [21, 55] on link "Calendar" at bounding box center [14, 50] width 23 height 16
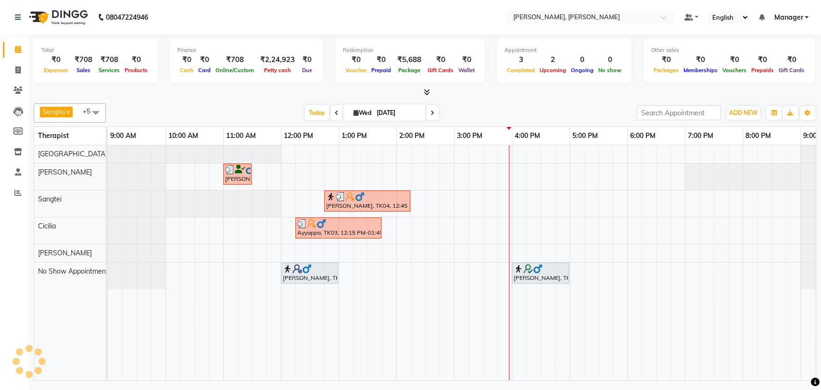
click at [531, 274] on div "[PERSON_NAME], TK05, 04:00 PM-05:00 PM, Swedish Therapy (60)" at bounding box center [540, 273] width 55 height 18
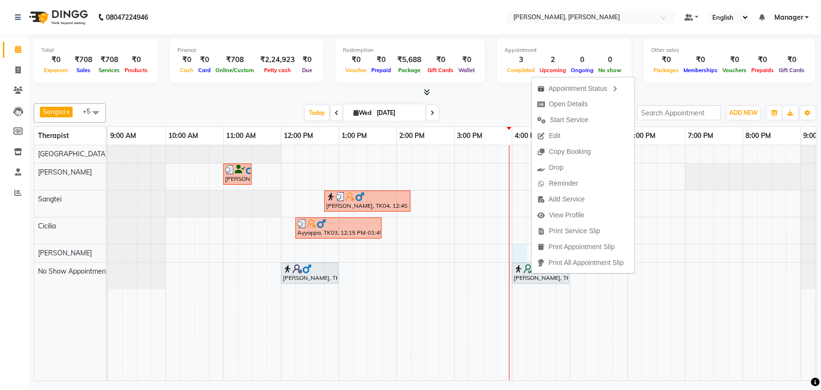
click at [512, 247] on div "kumar, TK02, 11:00 AM-11:30 AM, Foot Reflexology [PERSON_NAME], TK04, 12:45 PM-…" at bounding box center [483, 262] width 751 height 235
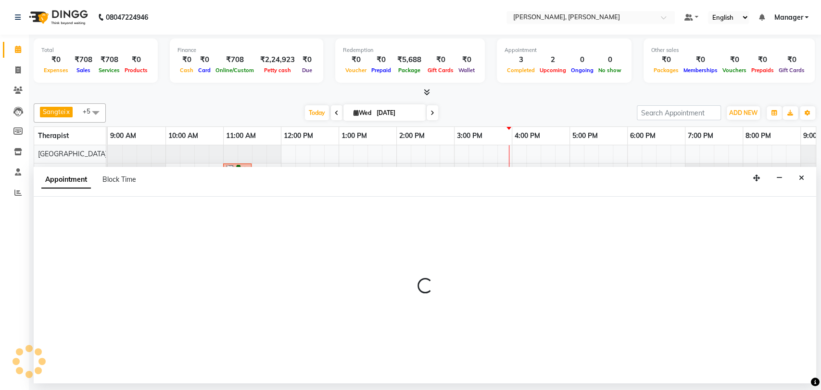
select select "88461"
select select "960"
select select "tentative"
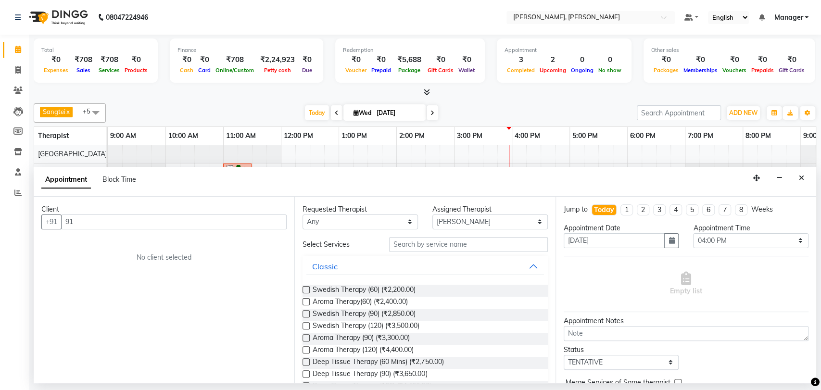
type input "9"
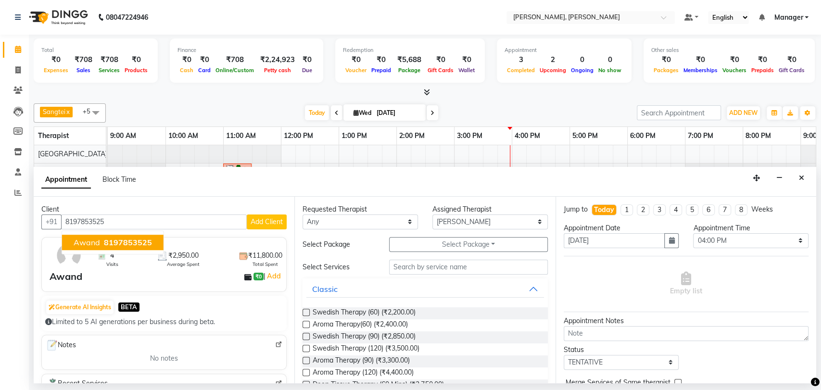
click at [105, 240] on span "8197853525" at bounding box center [128, 243] width 48 height 10
type input "8197853525"
click at [304, 335] on label at bounding box center [306, 336] width 7 height 7
click at [304, 335] on input "checkbox" at bounding box center [306, 337] width 6 height 6
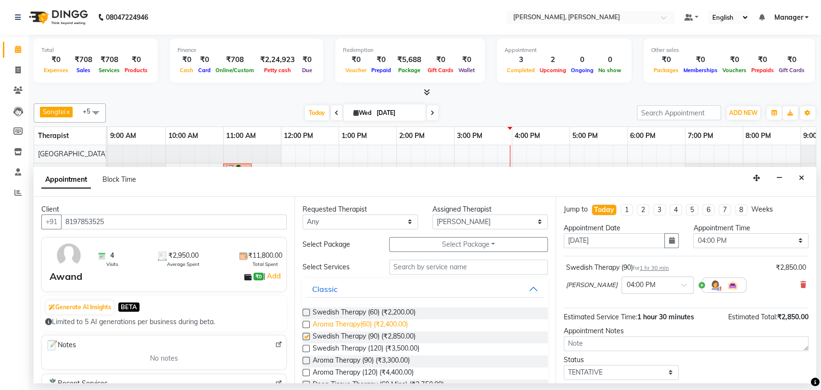
checkbox input "false"
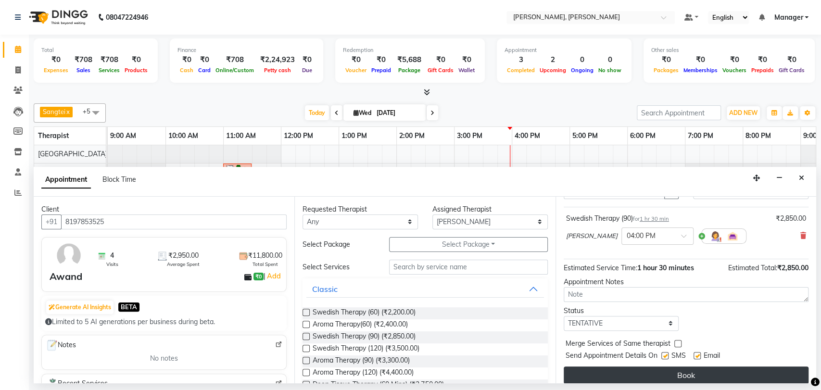
scroll to position [57, 0]
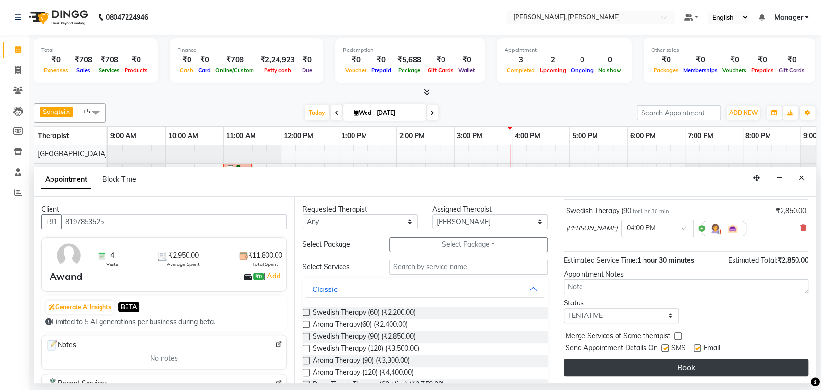
click at [676, 372] on button "Book" at bounding box center [686, 367] width 245 height 17
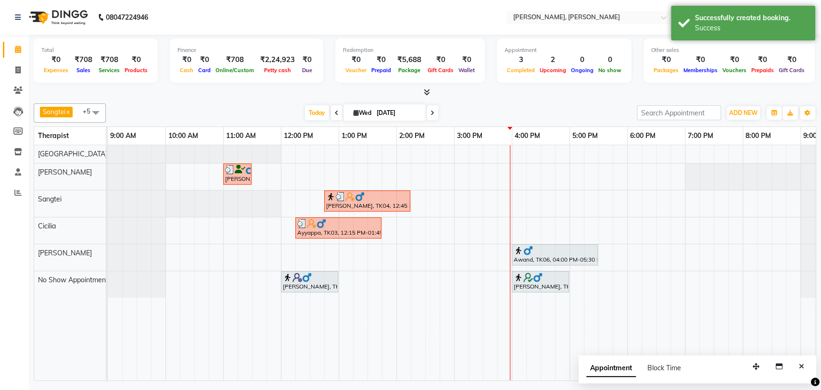
click at [554, 258] on div "Awand, TK06, 04:00 PM-05:30 PM, Swedish Therapy (90)" at bounding box center [555, 255] width 84 height 18
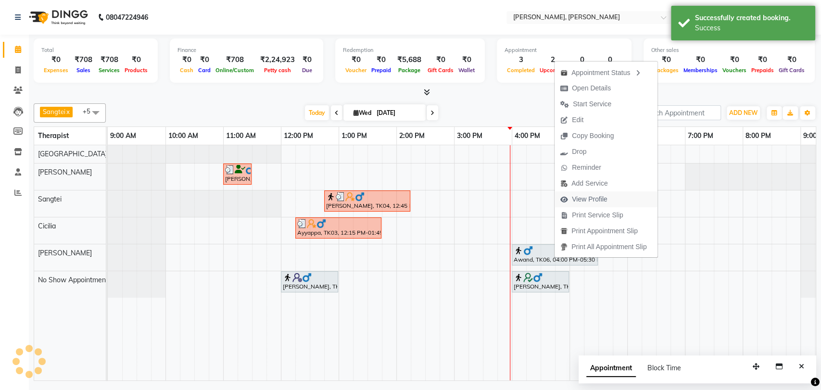
click at [600, 204] on span "View Profile" at bounding box center [590, 199] width 36 height 10
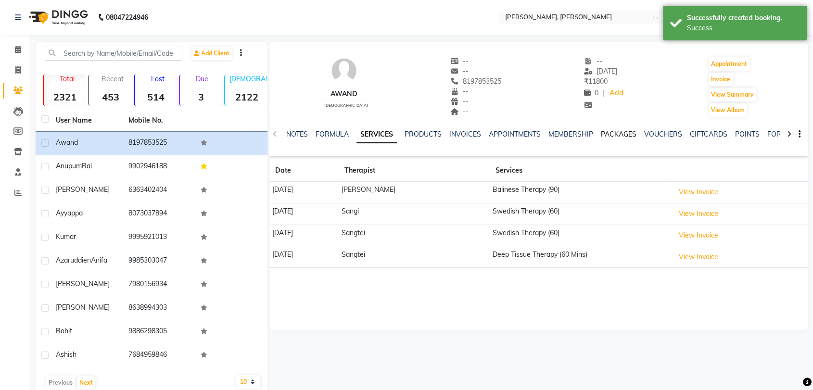
click at [623, 137] on link "PACKAGES" at bounding box center [619, 134] width 36 height 9
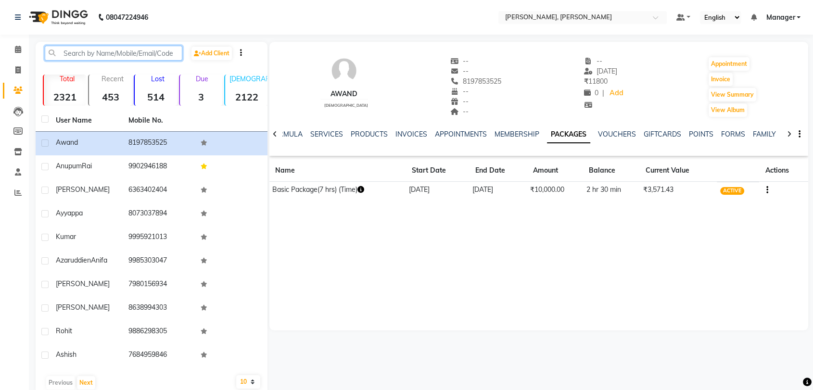
click at [103, 51] on input "text" at bounding box center [114, 53] width 138 height 15
paste input "919902638833"
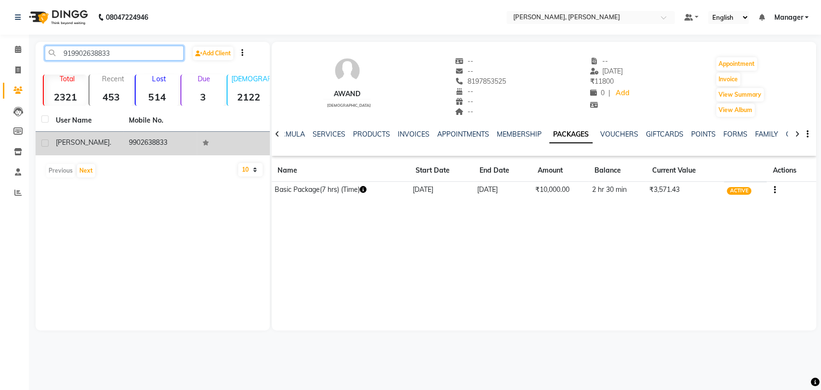
type input "919902638833"
click at [121, 139] on td "[PERSON_NAME] ." at bounding box center [86, 144] width 73 height 24
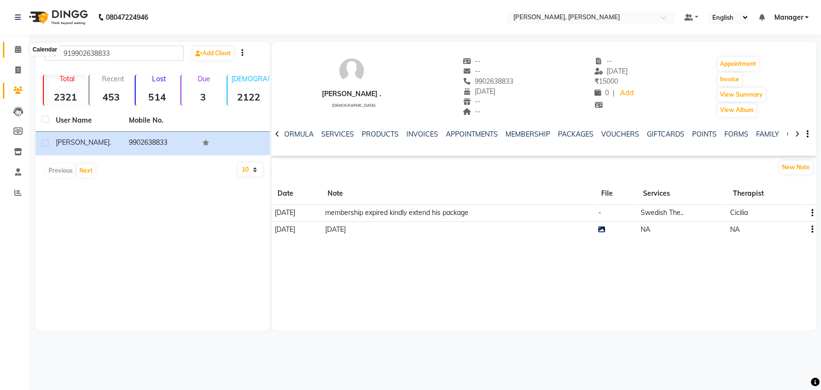
click at [15, 47] on icon at bounding box center [18, 49] width 6 height 7
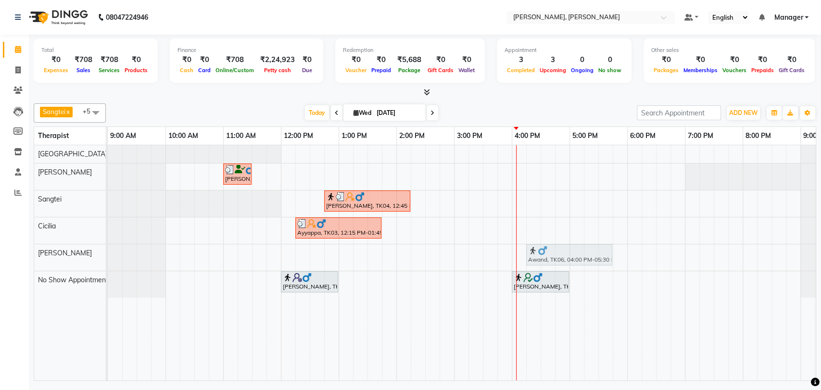
drag, startPoint x: 526, startPoint y: 250, endPoint x: 539, endPoint y: 251, distance: 13.1
click at [108, 251] on div "Awand, TK06, 04:00 PM-05:30 PM, Swedish Therapy (90) Awand, TK06, 04:00 PM-05:3…" at bounding box center [108, 257] width 0 height 26
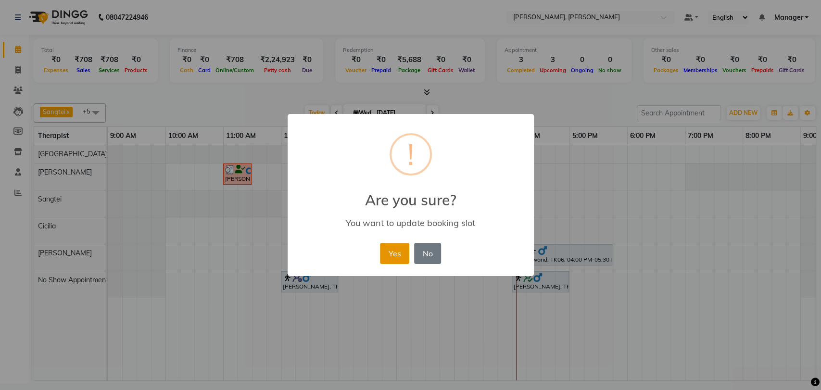
click at [393, 251] on button "Yes" at bounding box center [394, 253] width 29 height 21
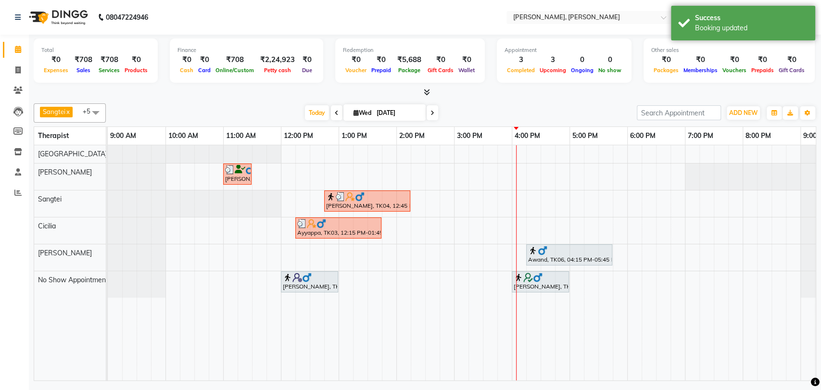
click at [564, 246] on div at bounding box center [569, 251] width 82 height 10
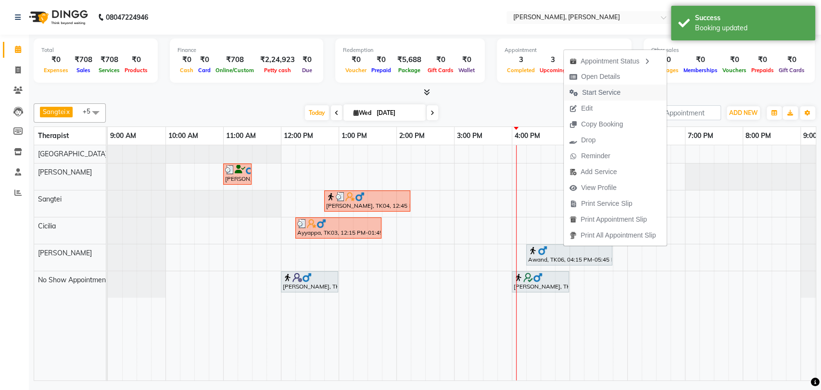
click at [599, 90] on span "Start Service" at bounding box center [601, 93] width 38 height 10
